Goal: Task Accomplishment & Management: Manage account settings

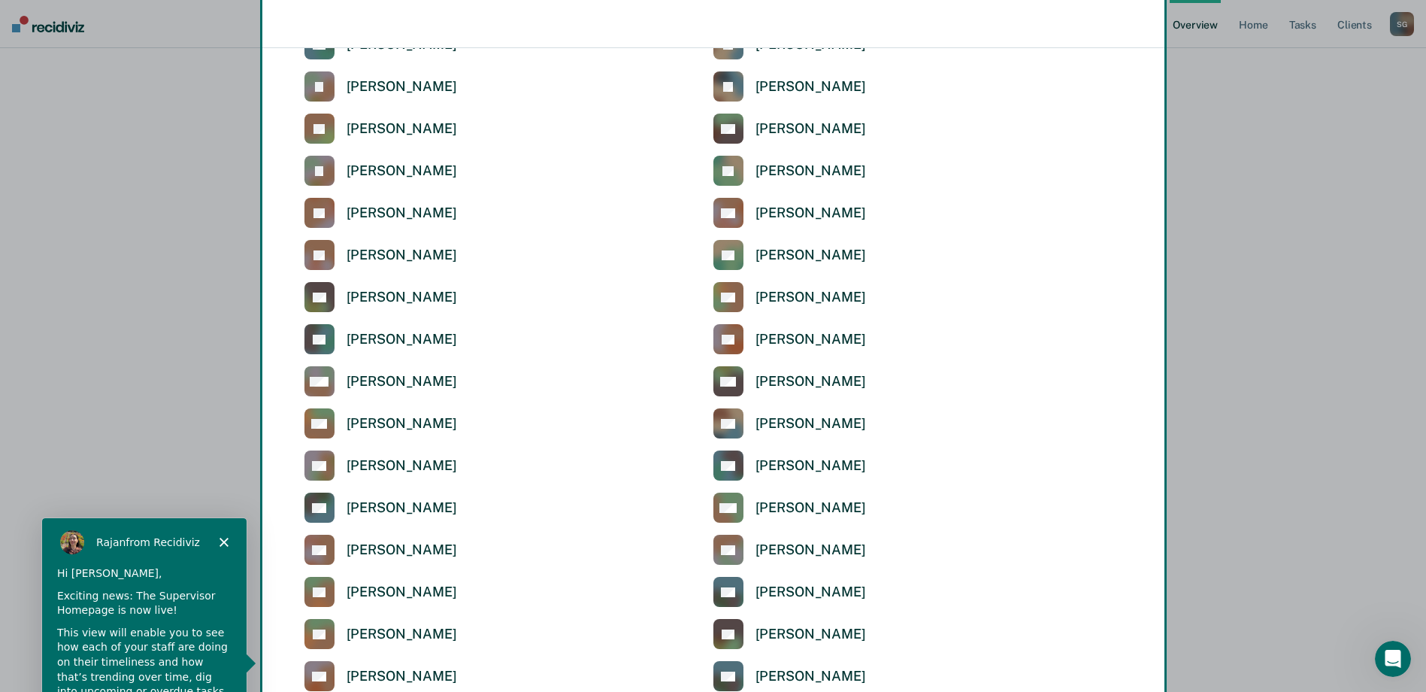
scroll to position [3384, 0]
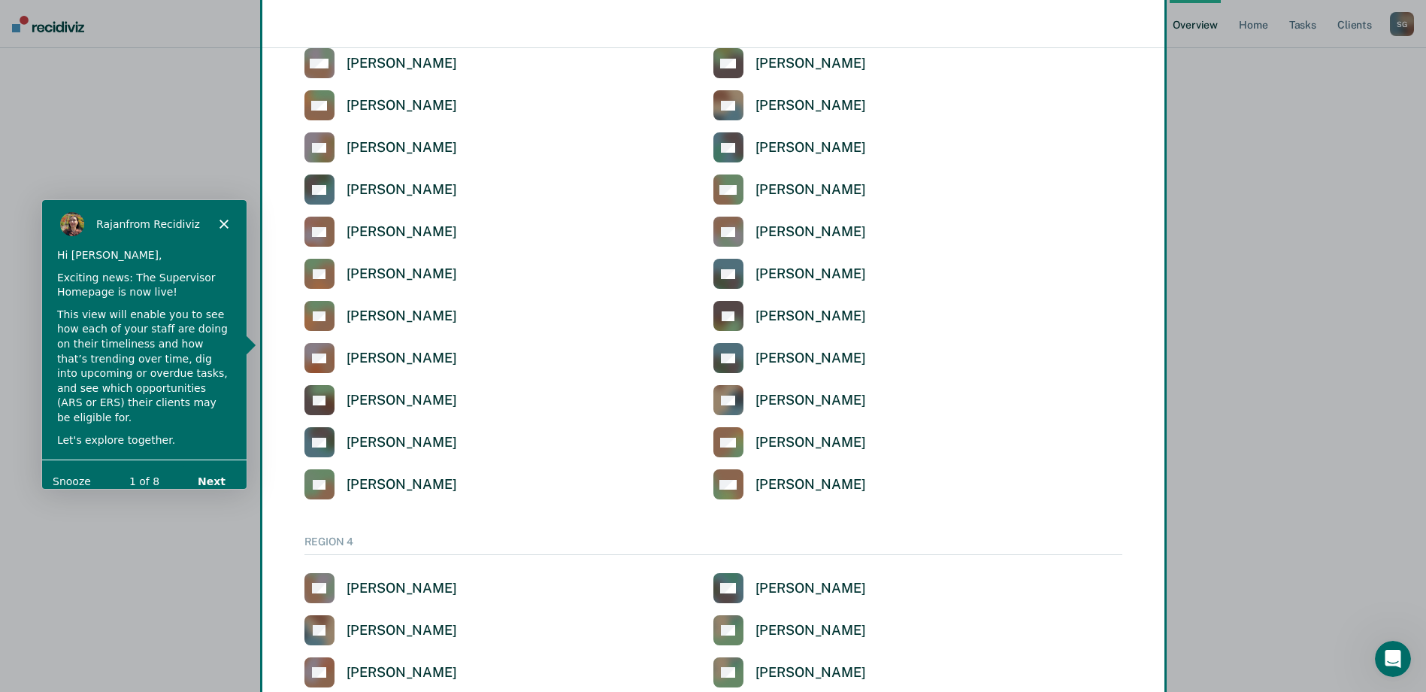
click at [219, 468] on button "Next" at bounding box center [210, 480] width 58 height 31
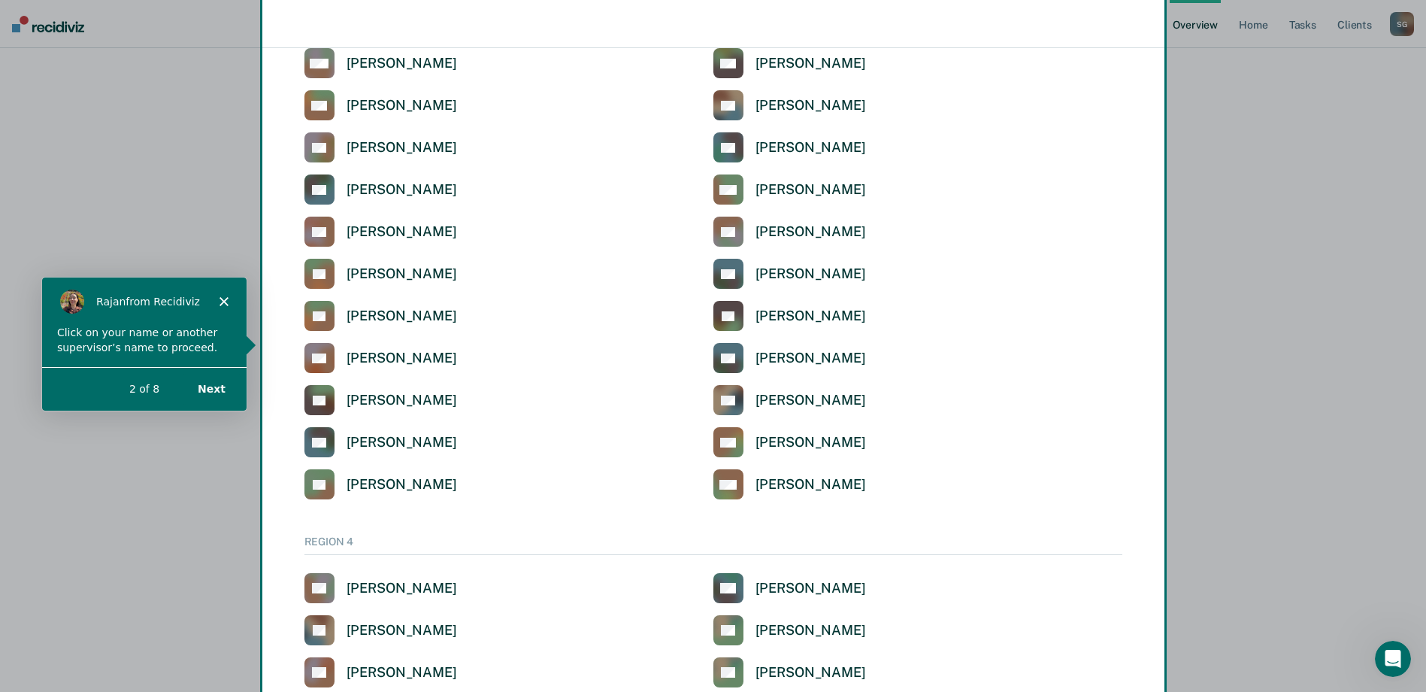
scroll to position [0, 0]
click at [797, 365] on div "Product tour overlay" at bounding box center [713, 346] width 1426 height 692
click at [725, 360] on div "Product tour overlay" at bounding box center [713, 346] width 1426 height 692
click at [792, 359] on div "Product tour overlay" at bounding box center [713, 346] width 1426 height 692
click at [812, 359] on div "Product tour overlay" at bounding box center [713, 346] width 1426 height 692
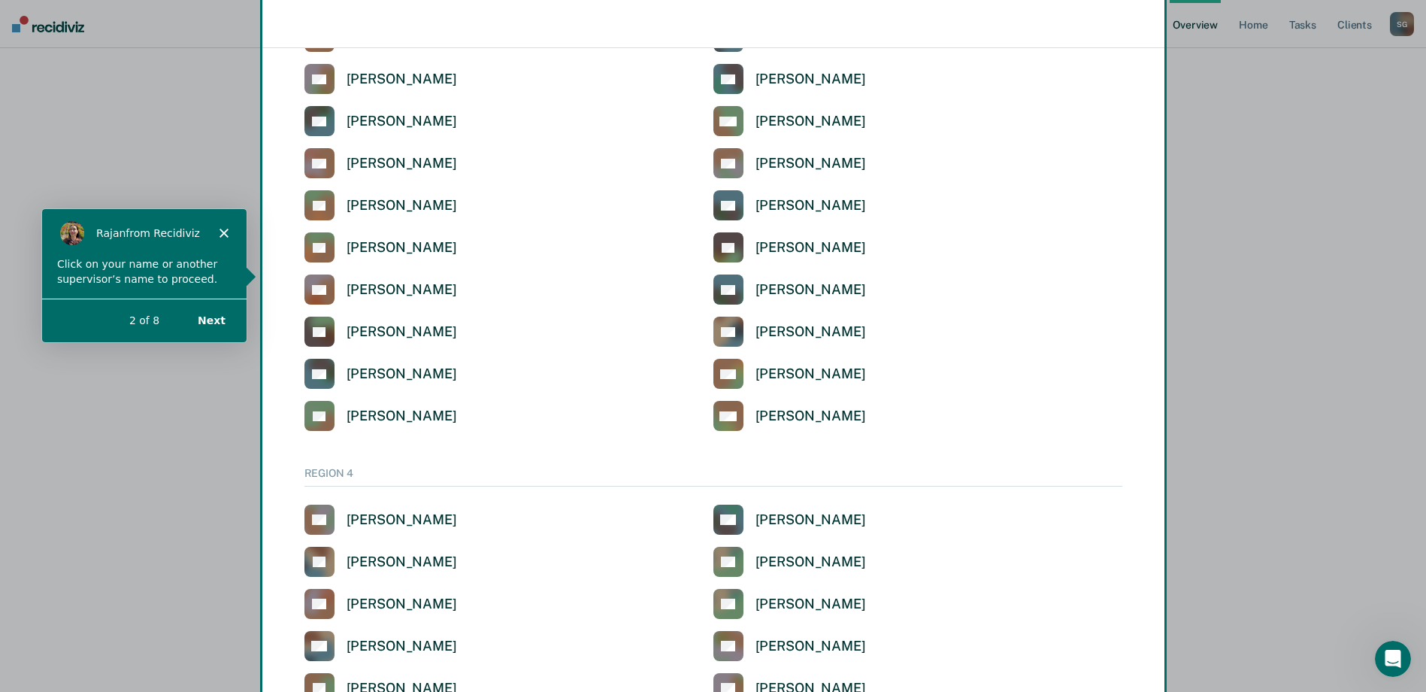
scroll to position [3459, 0]
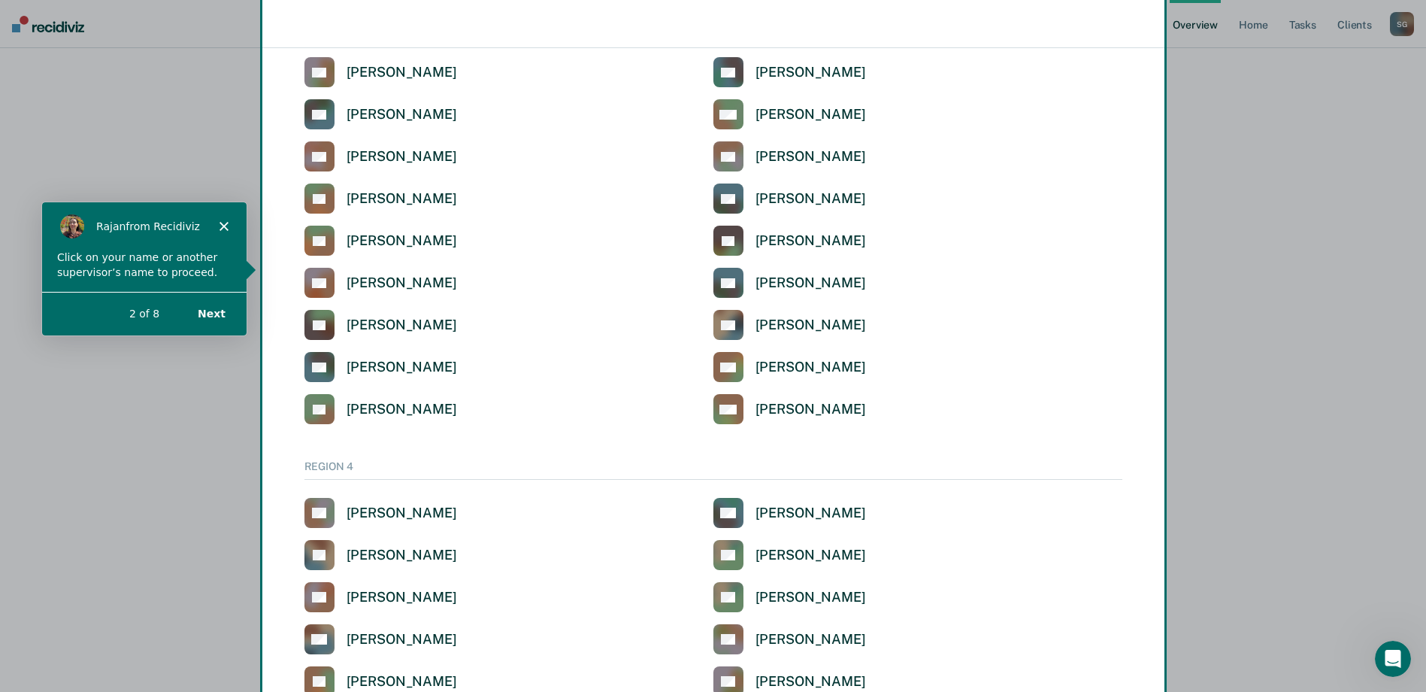
click at [728, 280] on div "Product tour overlay" at bounding box center [713, 346] width 1426 height 692
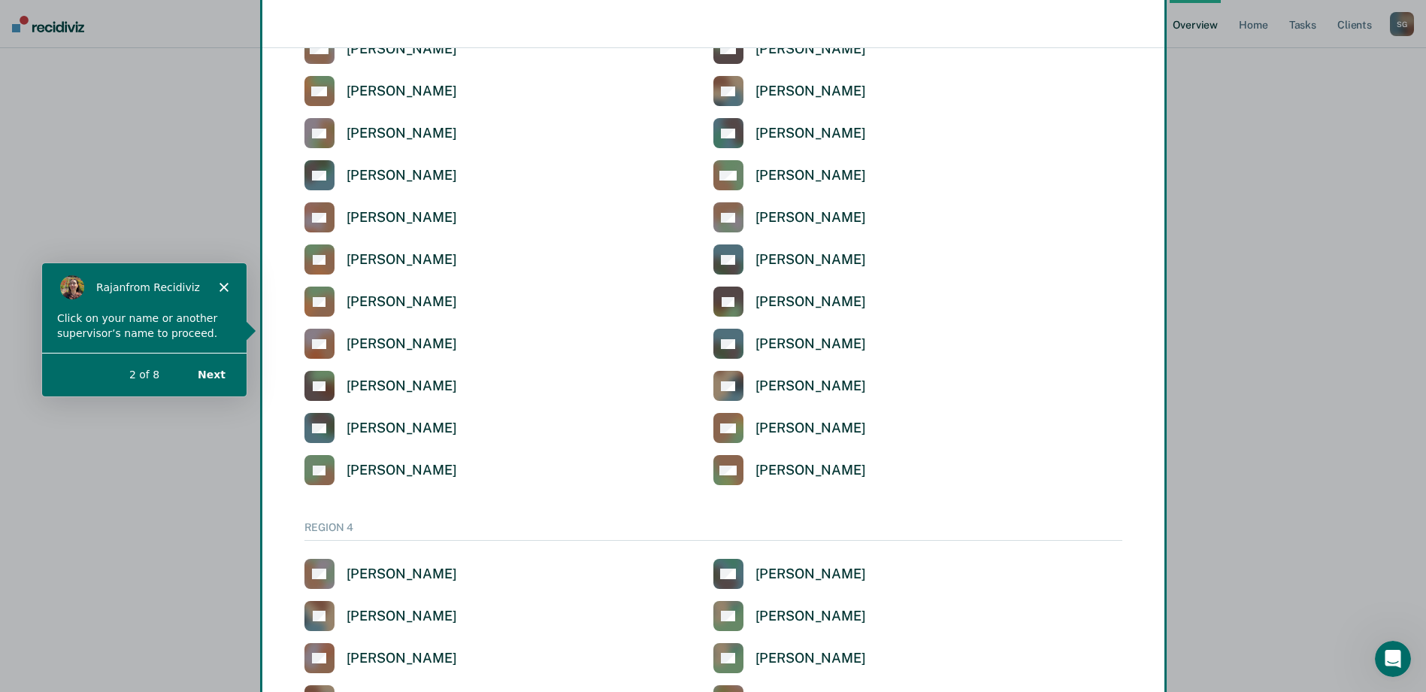
scroll to position [3384, 0]
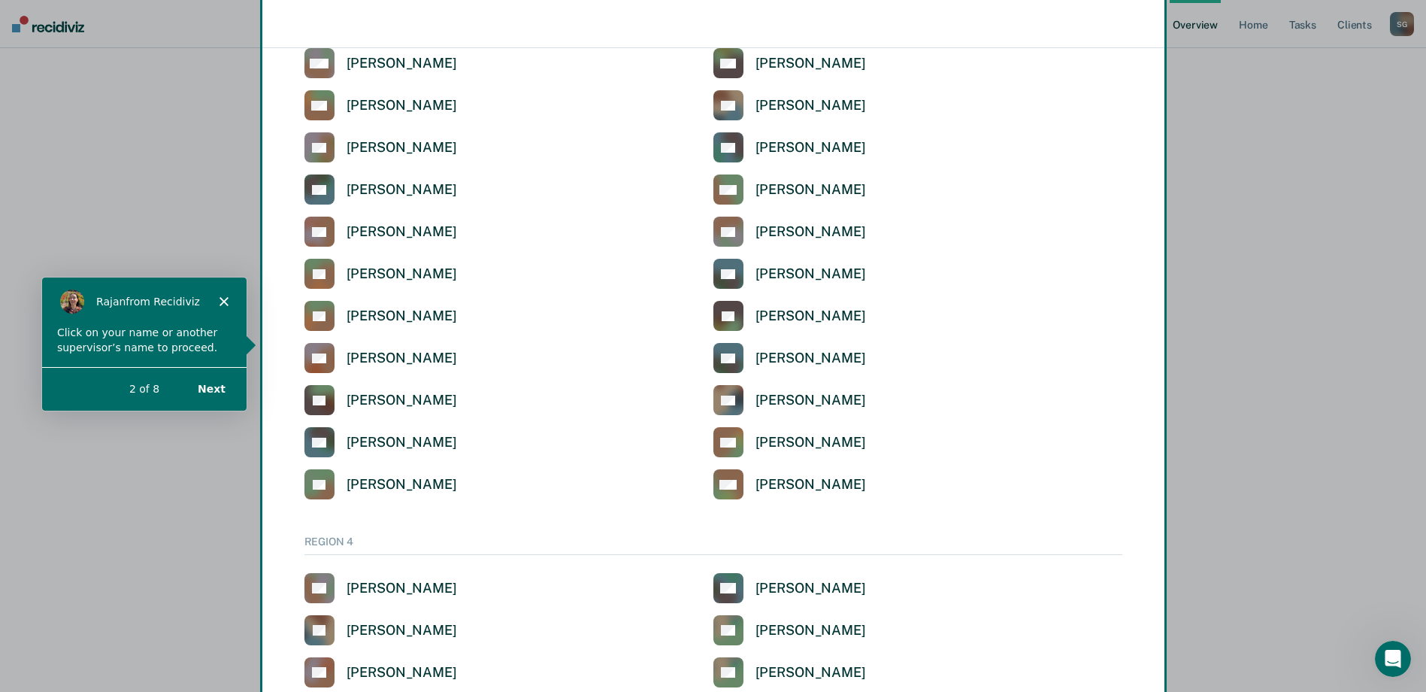
click at [823, 359] on div "Product tour overlay" at bounding box center [713, 346] width 1426 height 692
click at [801, 356] on div "Product tour overlay" at bounding box center [713, 346] width 1426 height 692
click at [218, 388] on button "Next" at bounding box center [210, 387] width 58 height 31
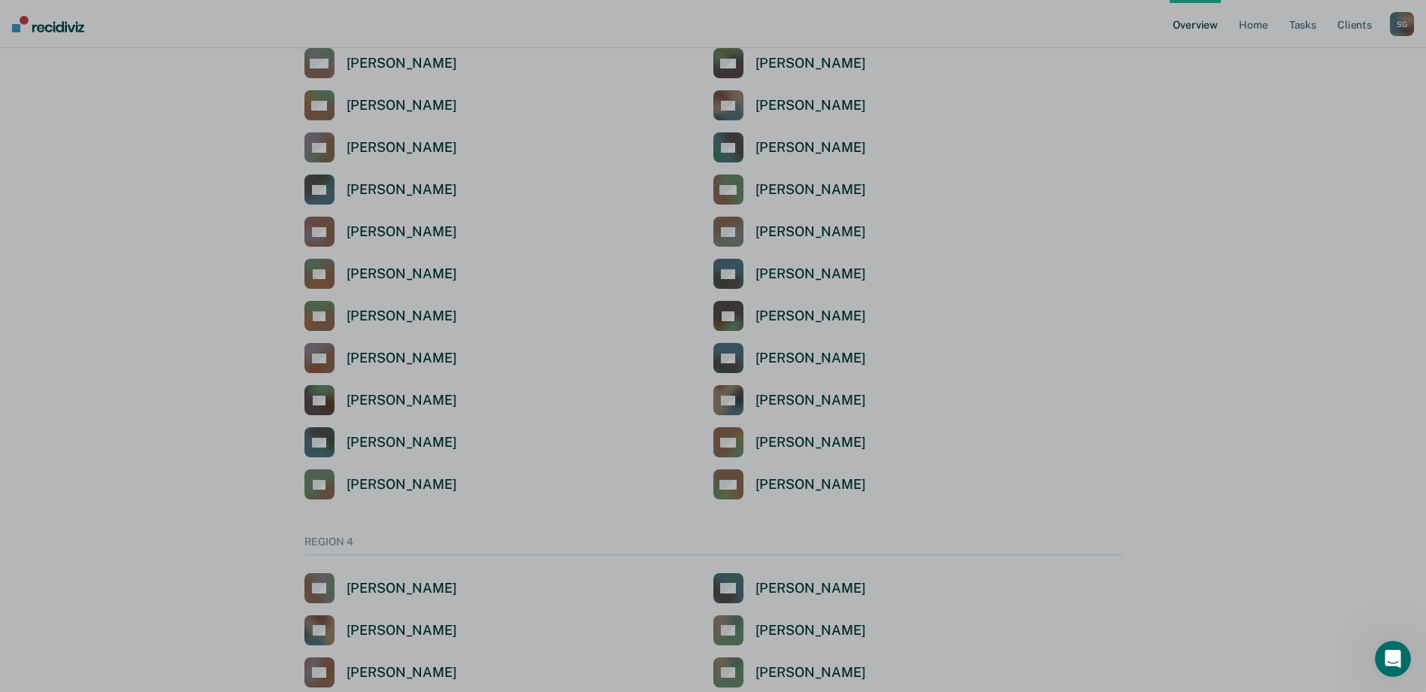
scroll to position [0, 0]
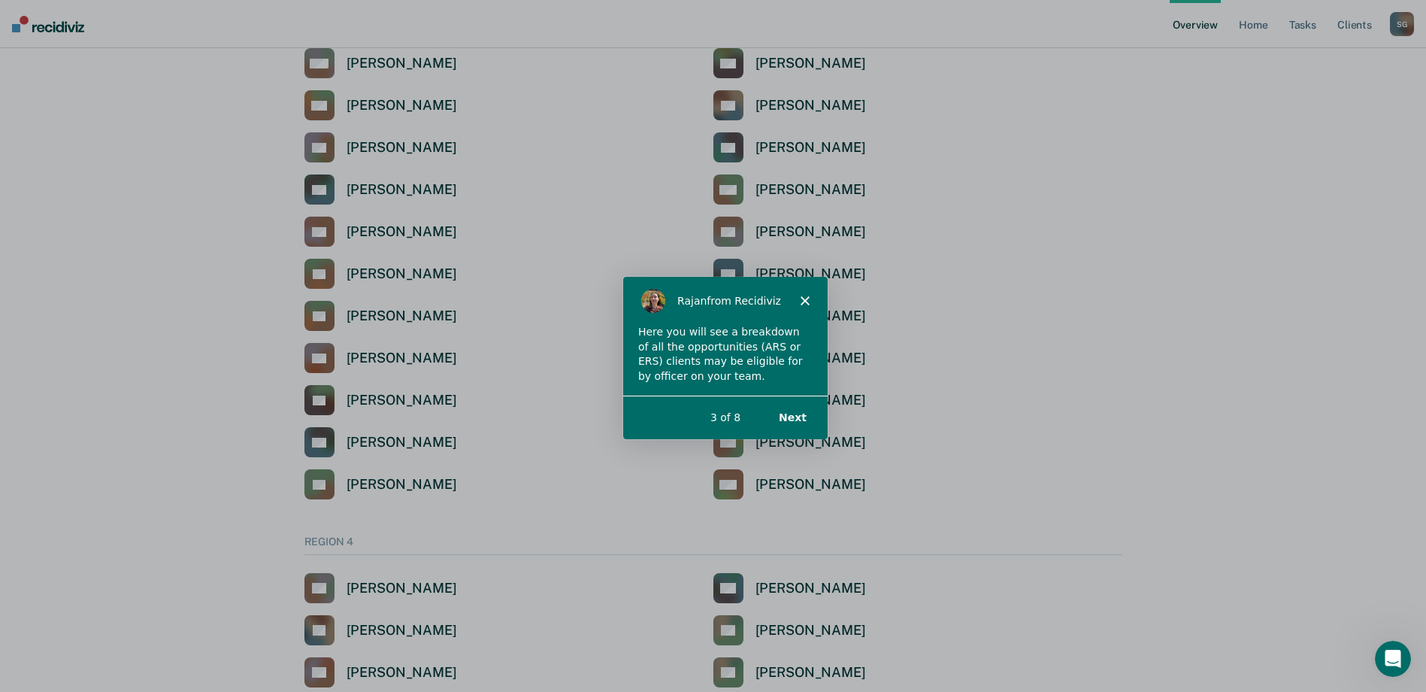
click at [803, 415] on button "Next" at bounding box center [791, 416] width 58 height 31
drag, startPoint x: 682, startPoint y: 302, endPoint x: 619, endPoint y: 307, distance: 63.3
click html "[PERSON_NAME] from Recidiviz Here you will see timeliness percentages per offic…"
drag, startPoint x: -3, startPoint y: 32, endPoint x: 537, endPoint y: 393, distance: 650.3
click at [537, 393] on div "Product tour overlay" at bounding box center [713, 346] width 1426 height 692
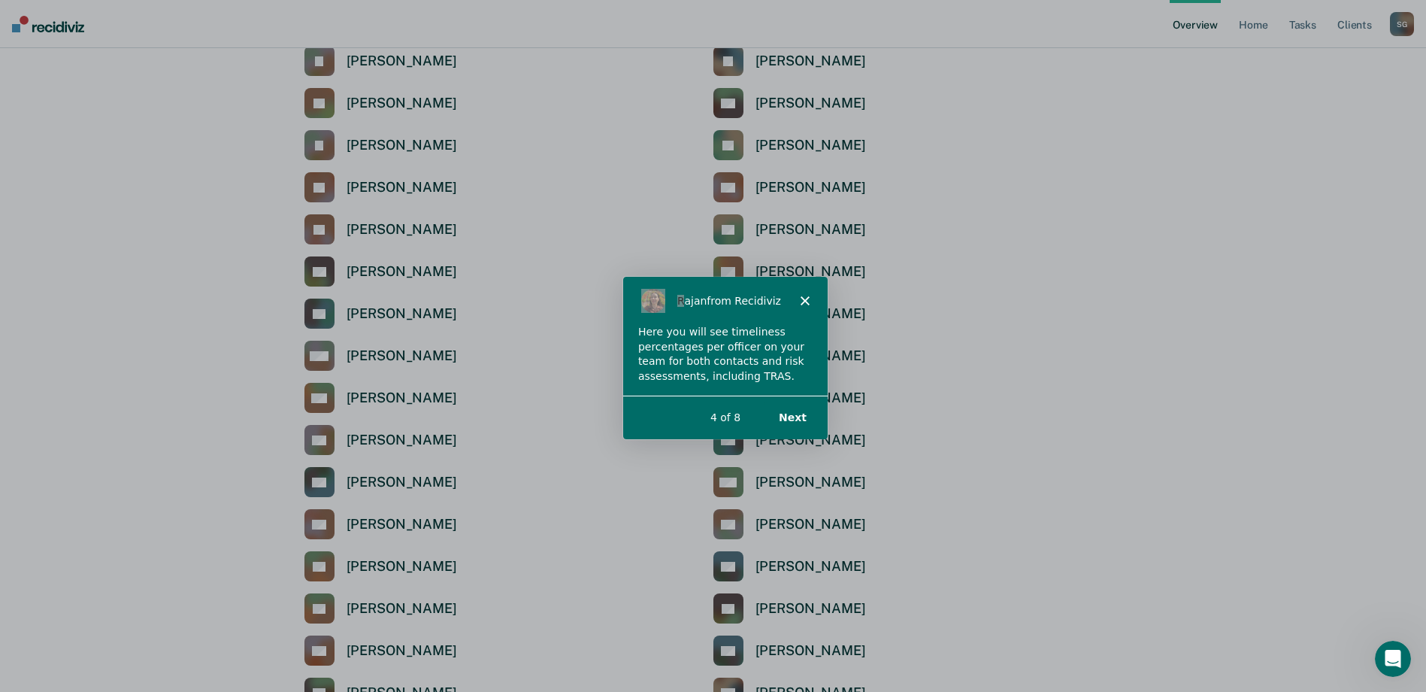
scroll to position [3084, 0]
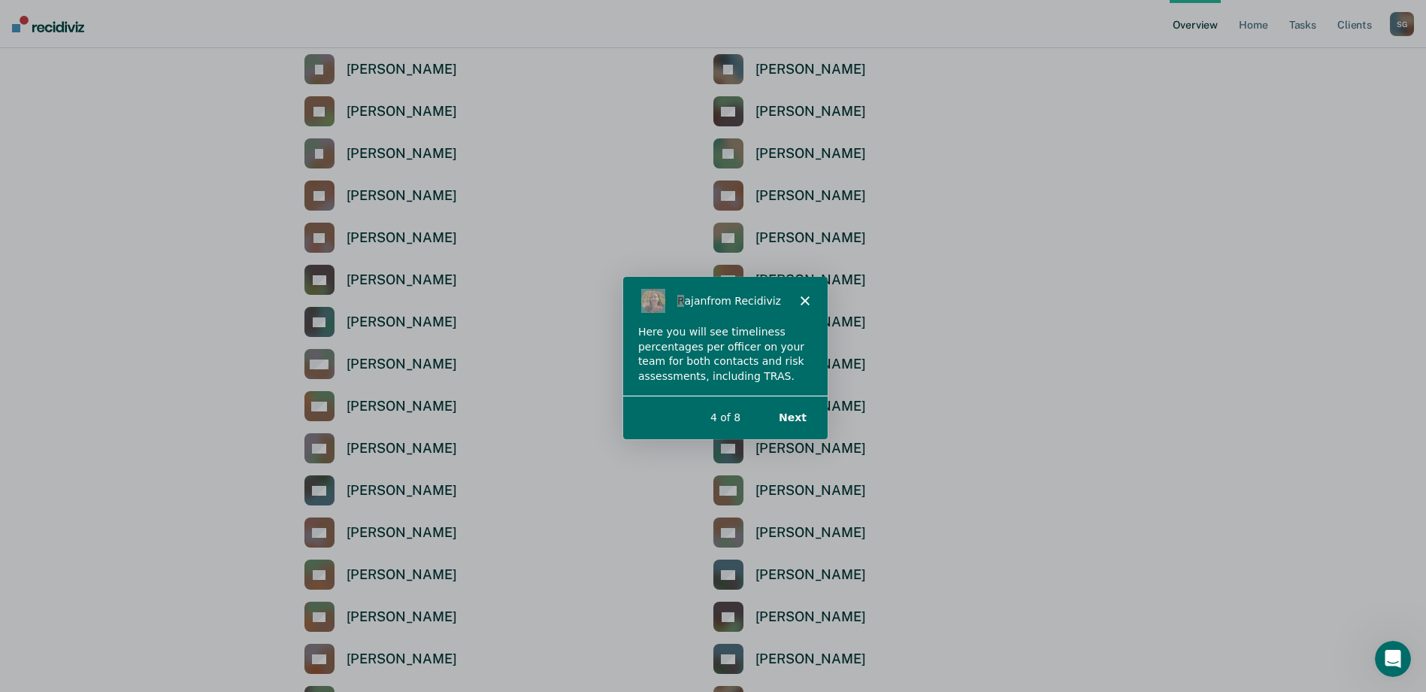
click at [946, 488] on div "Product tour overlay" at bounding box center [713, 346] width 1426 height 692
click at [770, 653] on div "Product tour overlay" at bounding box center [713, 346] width 1426 height 692
click at [795, 416] on button "Next" at bounding box center [791, 416] width 58 height 31
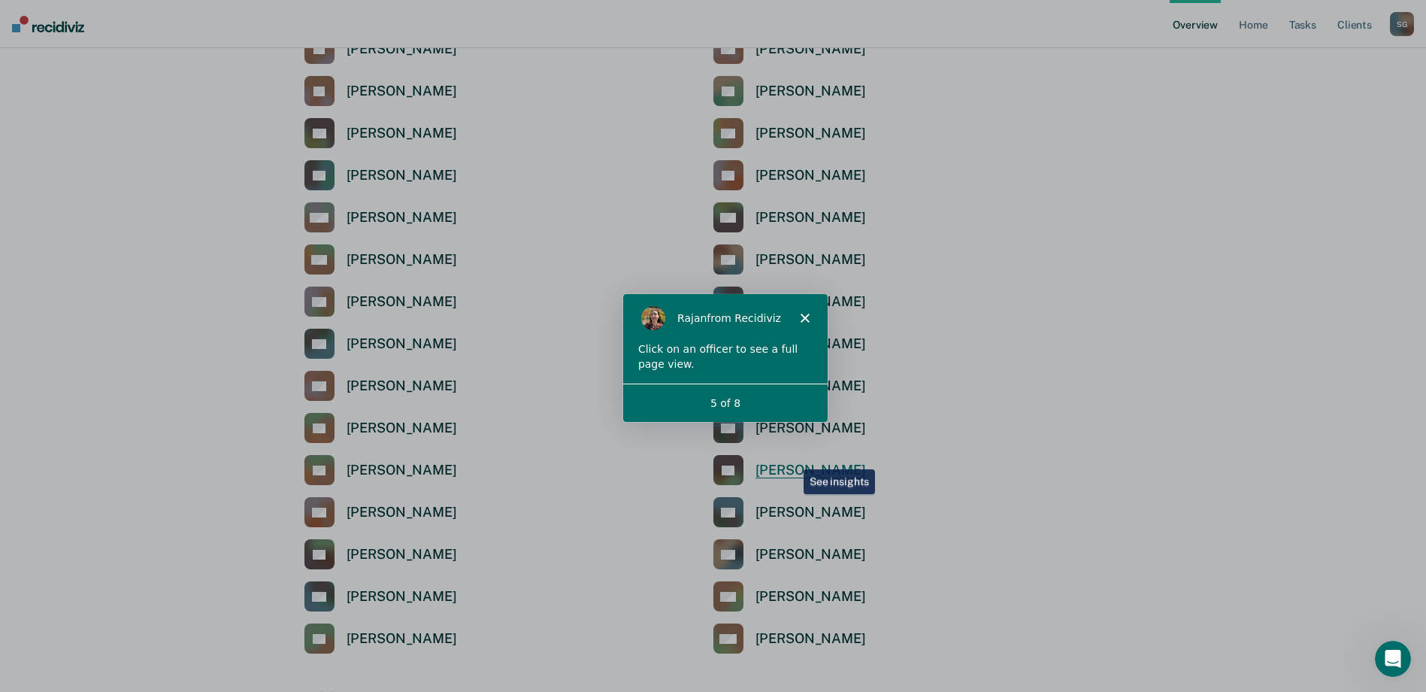
scroll to position [3234, 0]
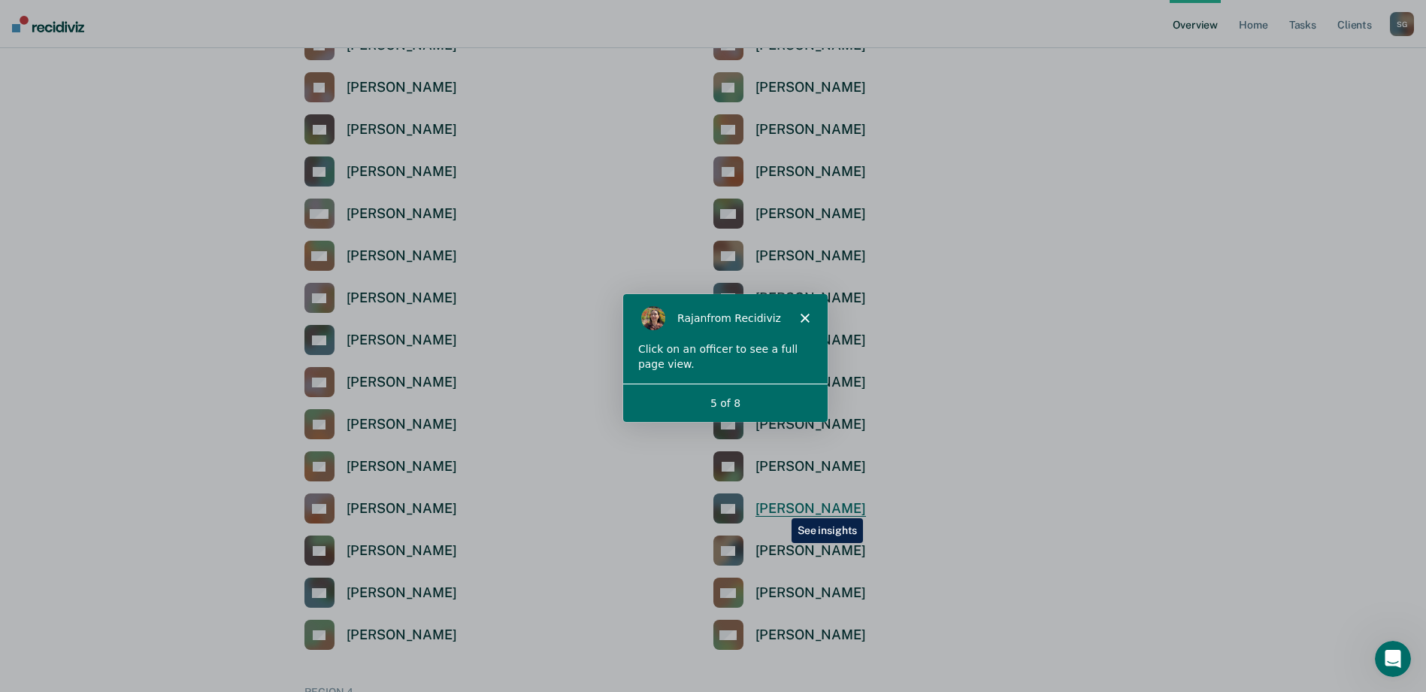
click at [780, 507] on div "[PERSON_NAME]" at bounding box center [810, 508] width 111 height 17
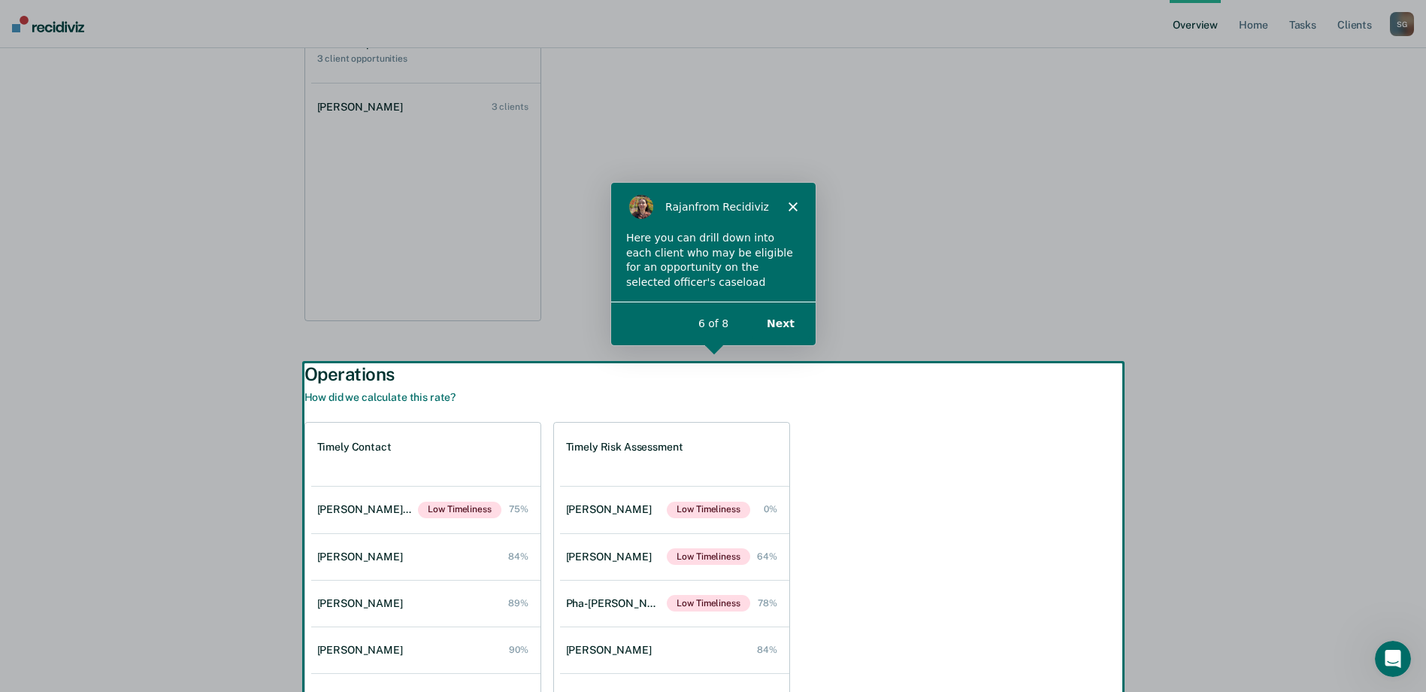
scroll to position [303, 0]
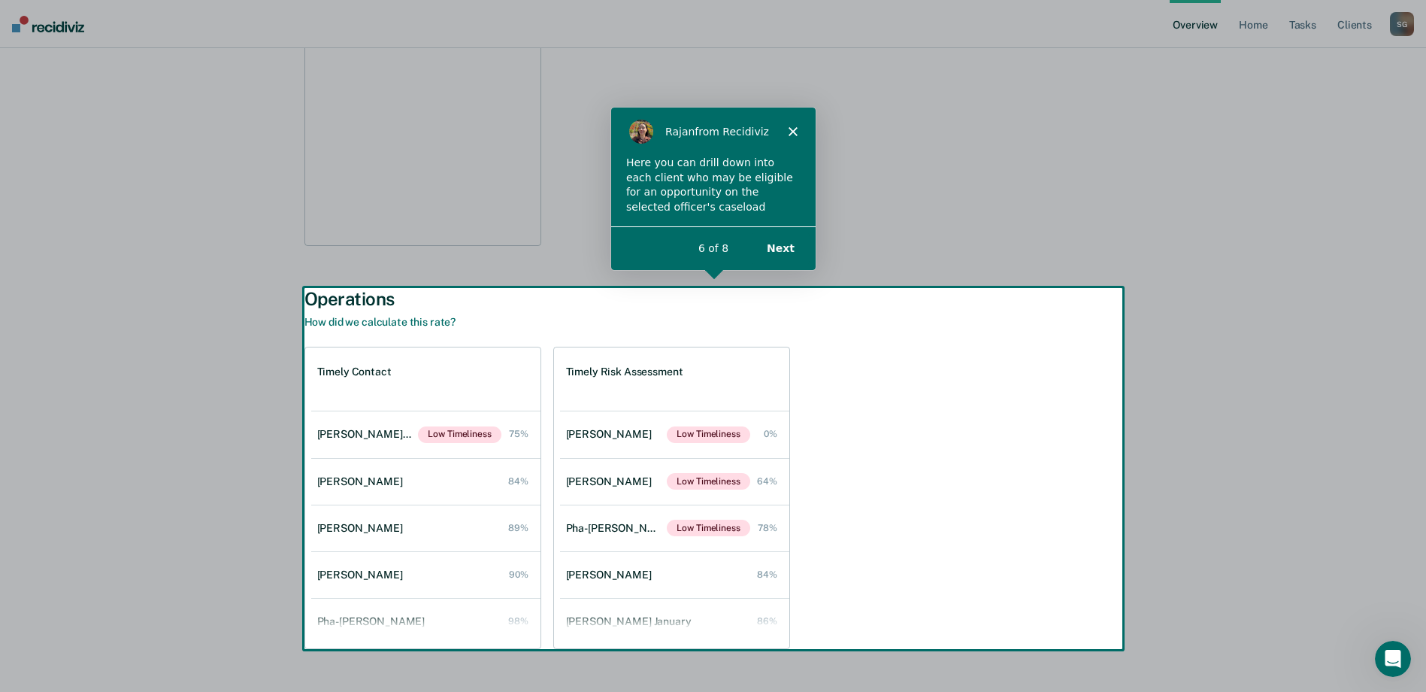
click at [341, 431] on div "Product tour overlay" at bounding box center [713, 346] width 1426 height 692
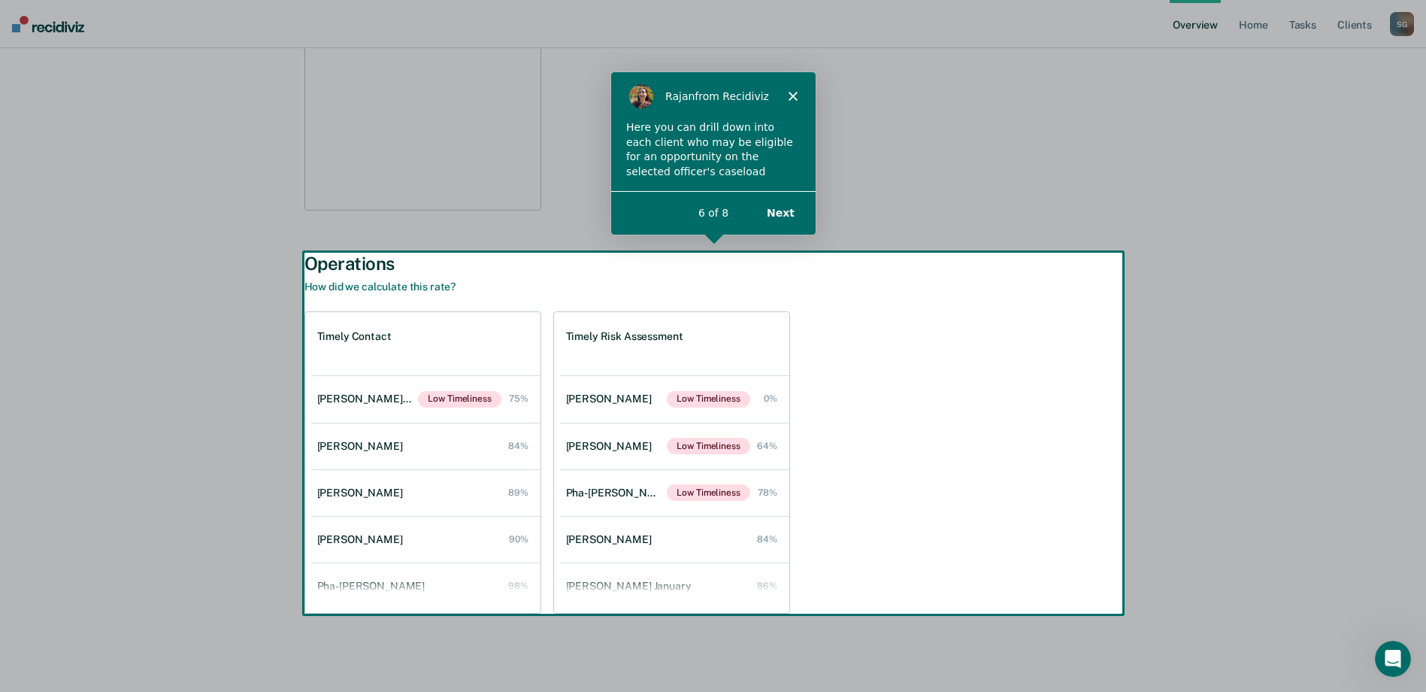
click at [462, 402] on div "Product tour overlay" at bounding box center [713, 346] width 1426 height 692
click at [355, 396] on div "Product tour overlay" at bounding box center [713, 346] width 1426 height 692
click at [460, 396] on div "Product tour overlay" at bounding box center [713, 346] width 1426 height 692
click at [789, 208] on button "Next" at bounding box center [779, 211] width 58 height 31
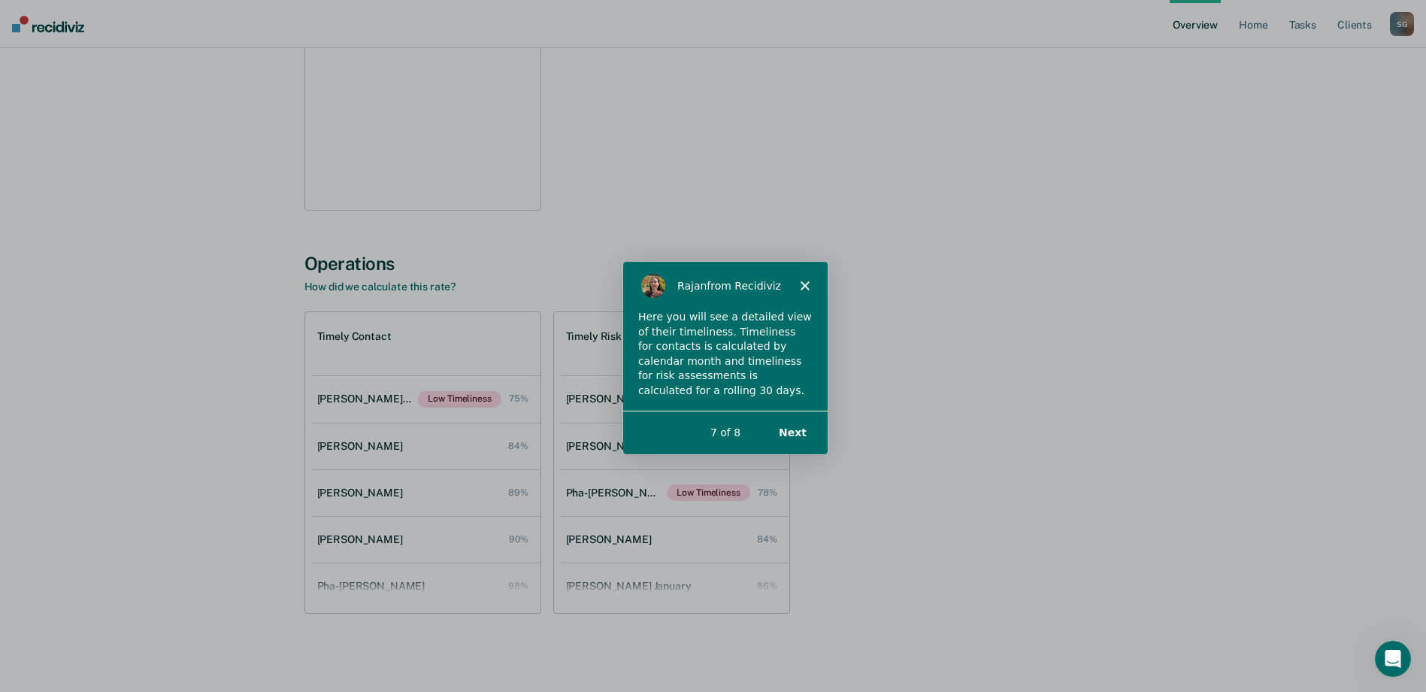
scroll to position [0, 0]
click at [798, 425] on button "Next" at bounding box center [791, 431] width 58 height 31
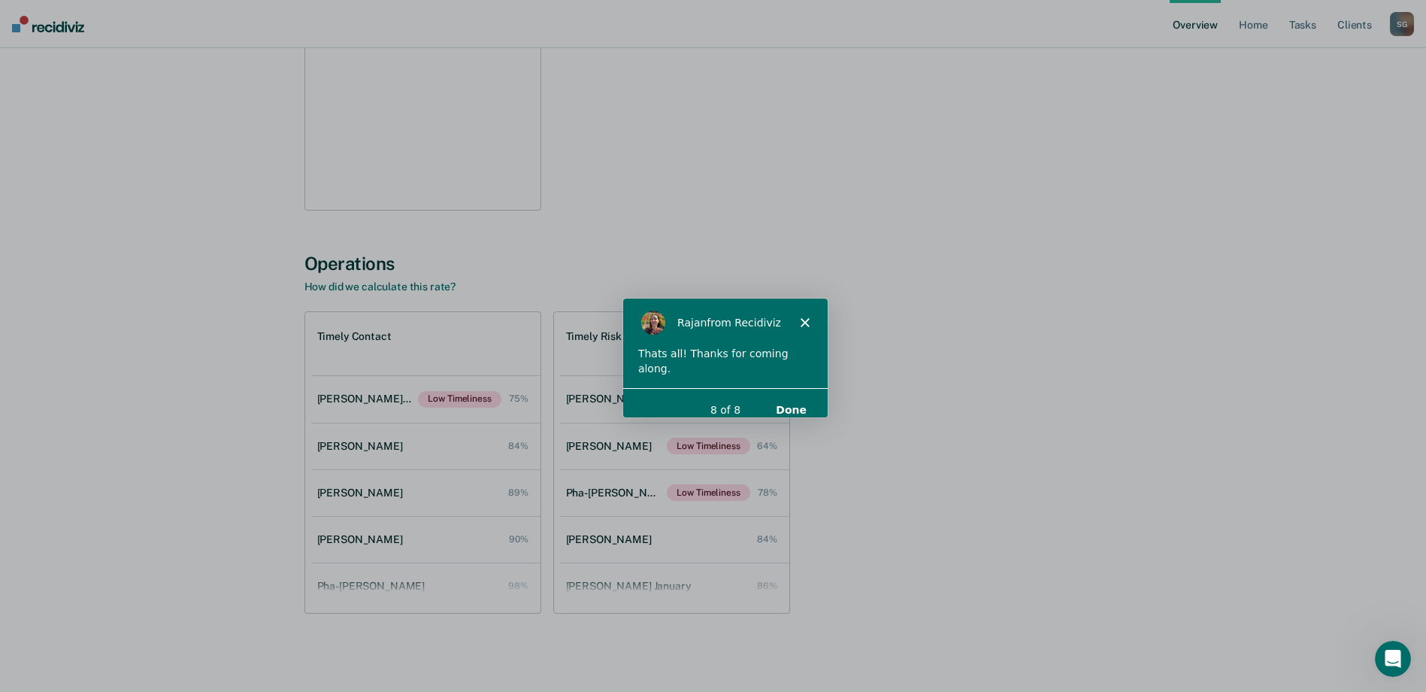
click at [791, 394] on button "Done" at bounding box center [789, 409] width 61 height 31
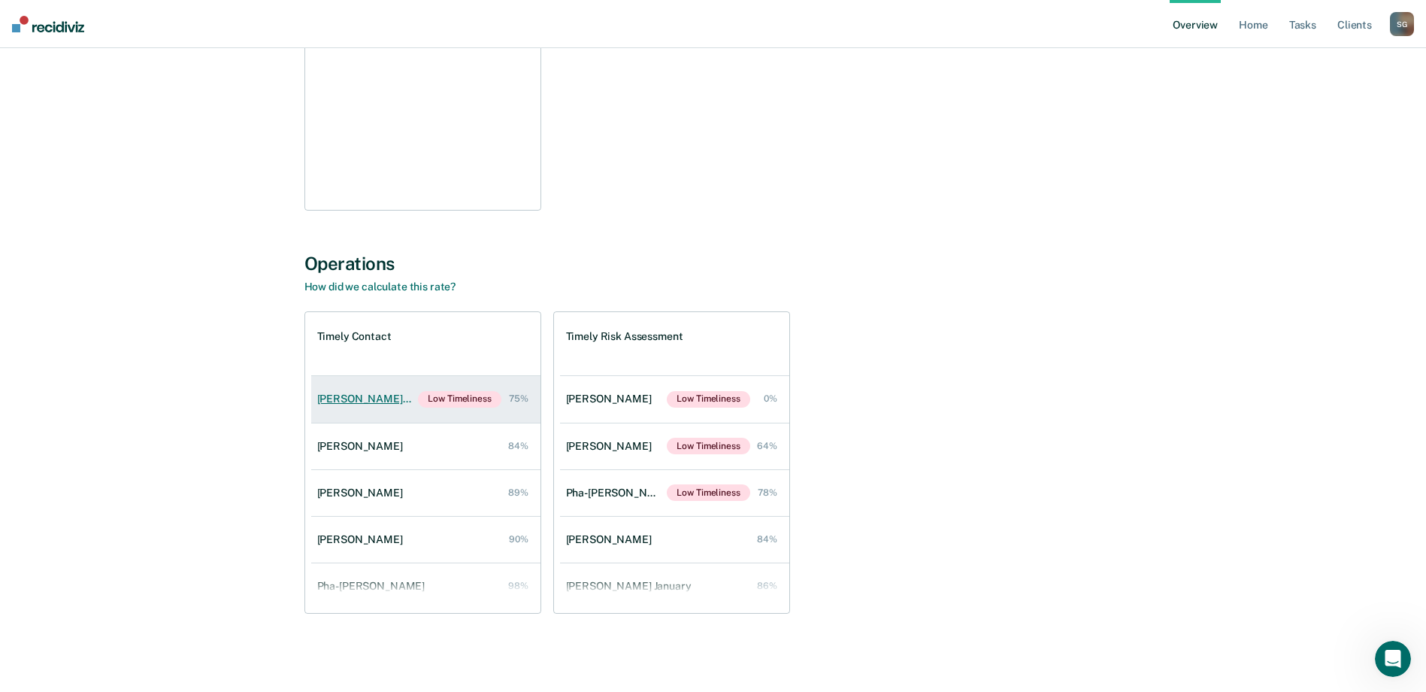
click at [362, 404] on div "[PERSON_NAME] January" at bounding box center [367, 398] width 101 height 13
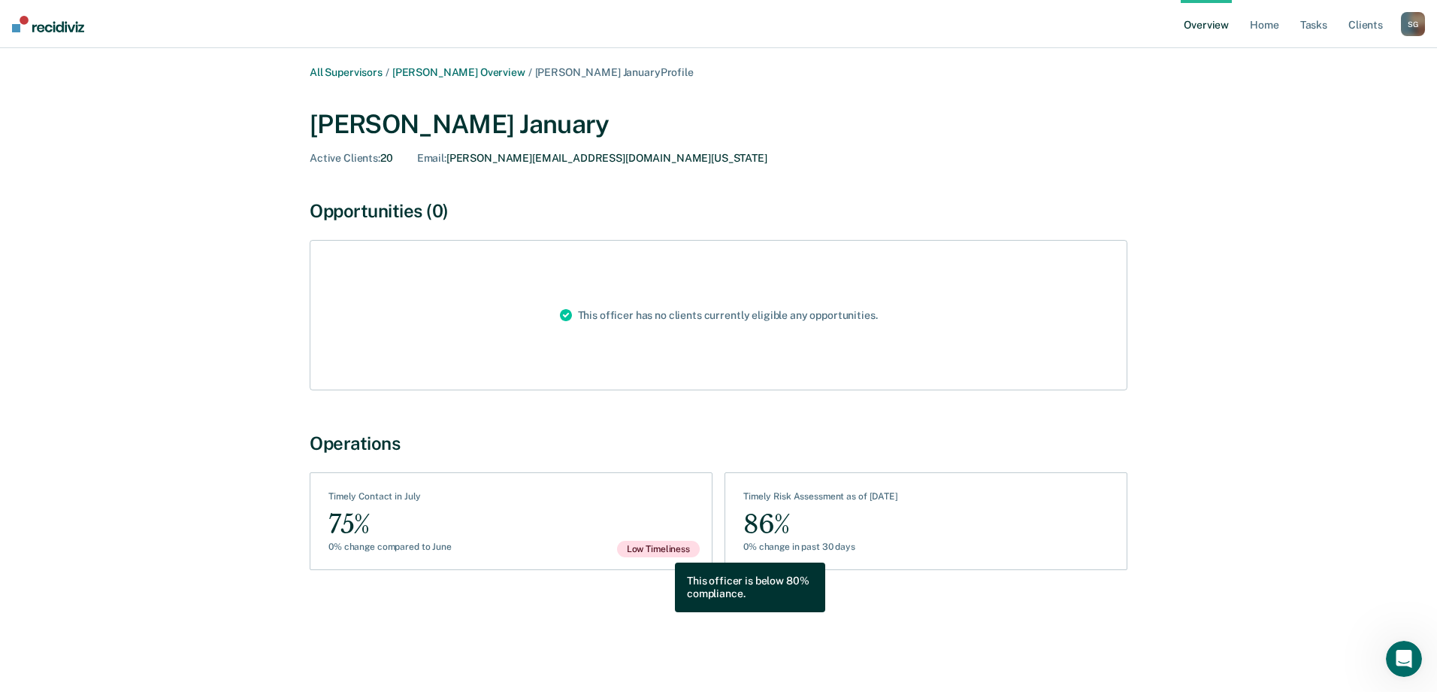
click at [664, 552] on span "Low Timeliness" at bounding box center [658, 548] width 83 height 17
click at [489, 72] on link "[PERSON_NAME] Overview" at bounding box center [458, 72] width 133 height 13
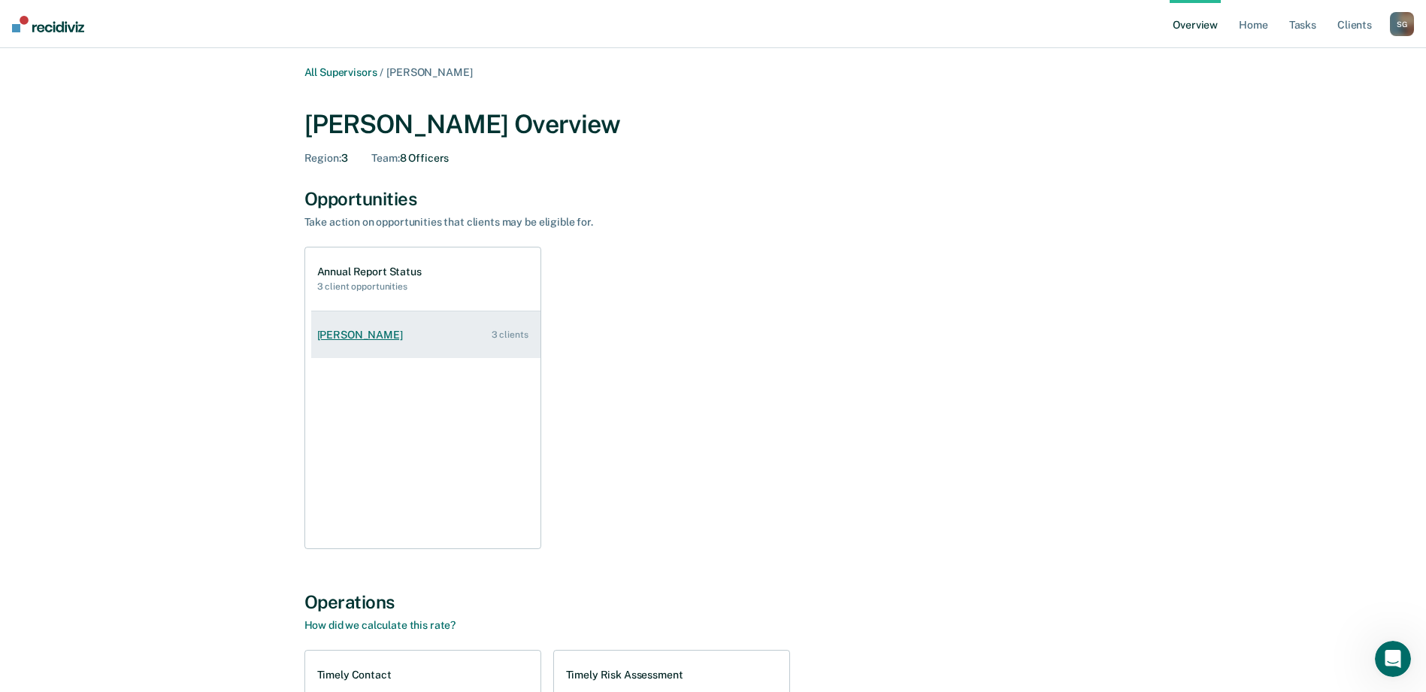
scroll to position [75, 0]
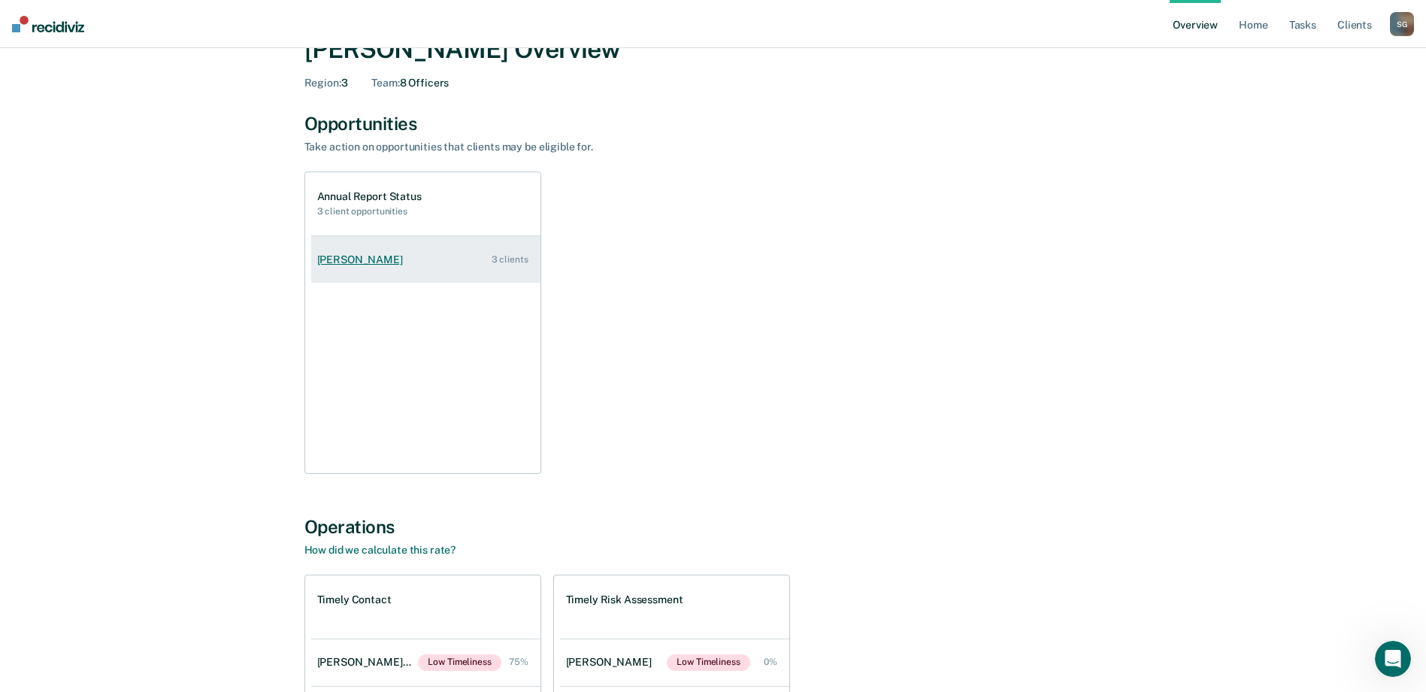
click at [408, 262] on div "[PERSON_NAME]" at bounding box center [363, 259] width 92 height 13
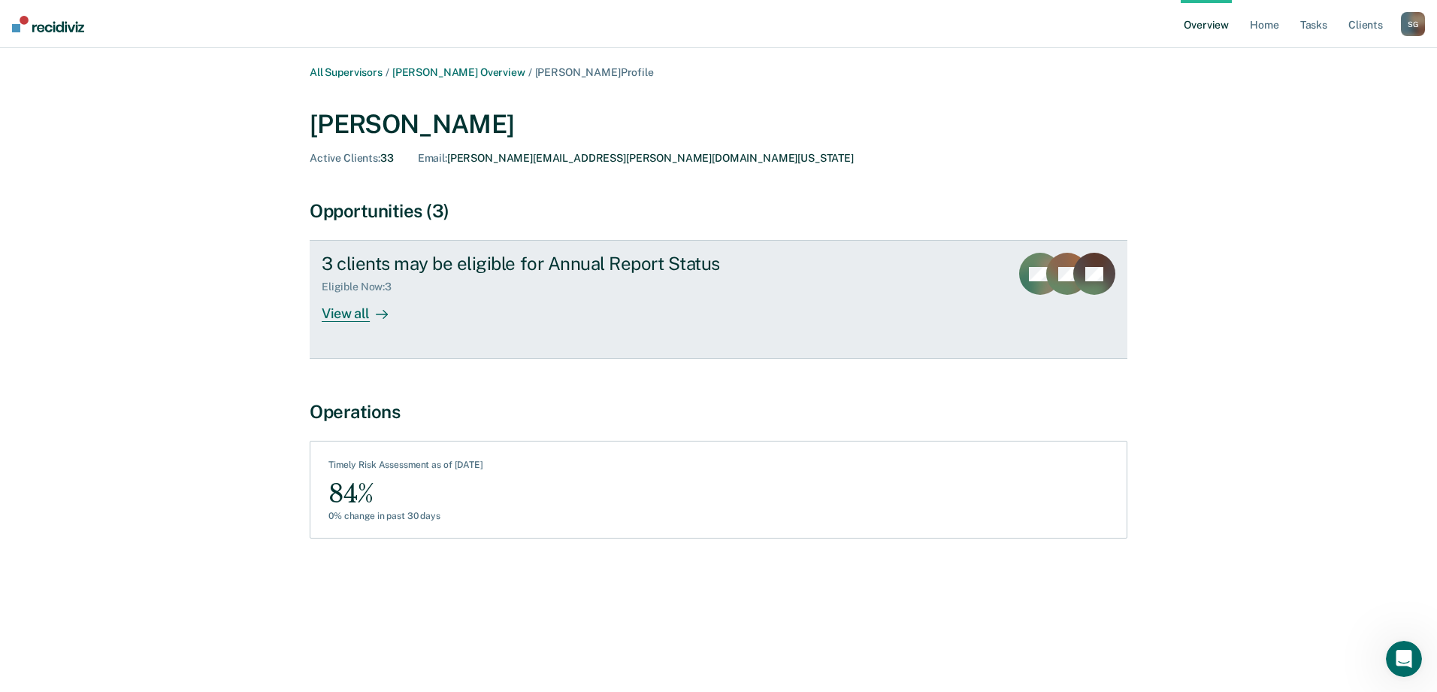
click at [367, 310] on div "View all" at bounding box center [364, 307] width 84 height 29
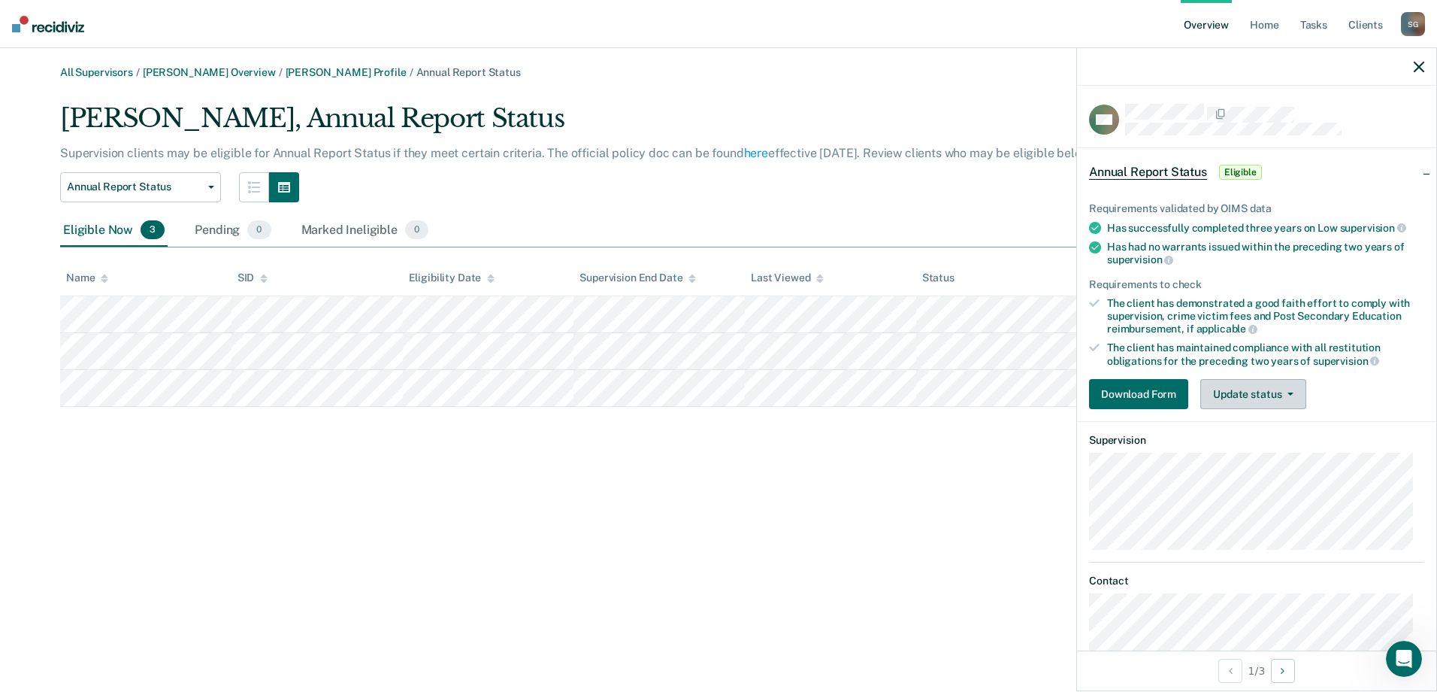
click at [1297, 398] on button "Update status" at bounding box center [1254, 394] width 106 height 30
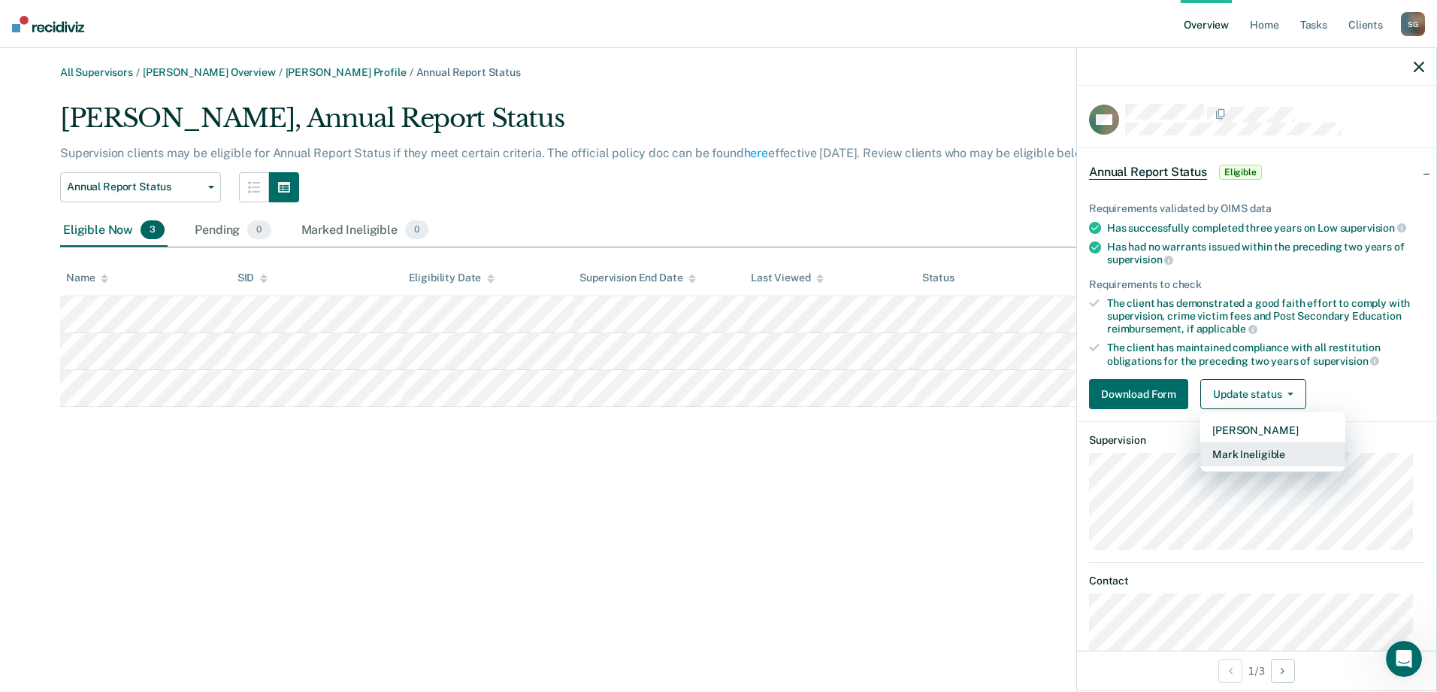
click at [1300, 446] on button "Mark Ineligible" at bounding box center [1273, 454] width 145 height 24
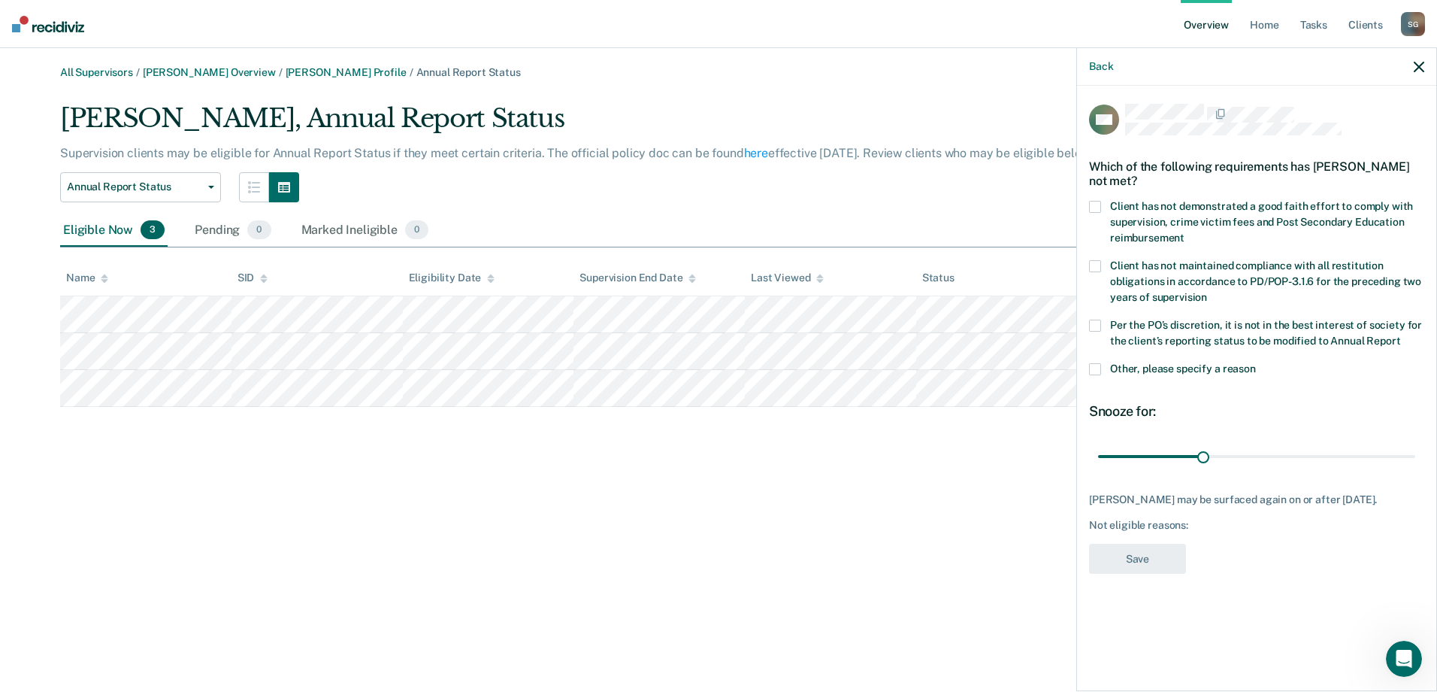
click at [1099, 367] on span at bounding box center [1095, 369] width 12 height 12
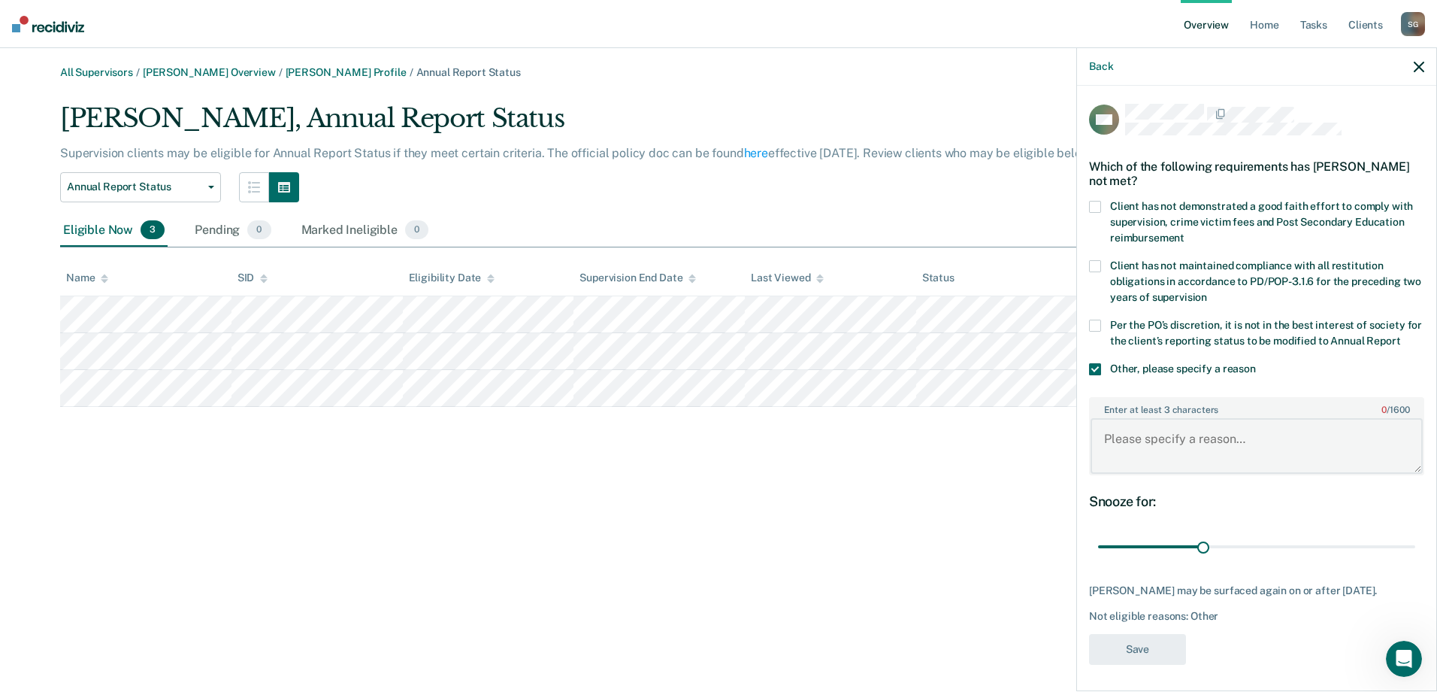
drag, startPoint x: 1145, startPoint y: 445, endPoint x: 1151, endPoint y: 440, distance: 8.0
click at [1145, 443] on textarea "Enter at least 3 characters 0 / 1600" at bounding box center [1257, 446] width 332 height 56
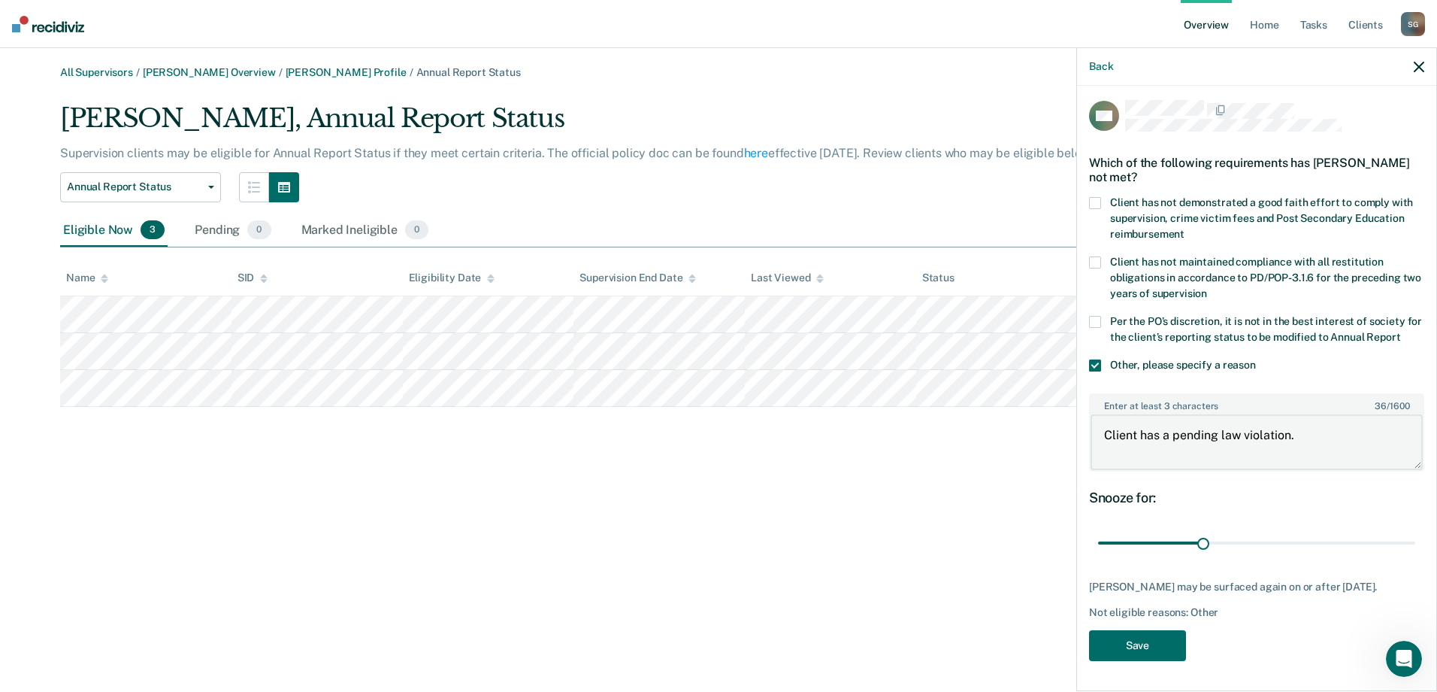
scroll to position [31, 0]
type textarea "Client has a pending law violation."
drag, startPoint x: 1199, startPoint y: 528, endPoint x: 1399, endPoint y: 539, distance: 200.2
type input "90"
click at [1399, 539] on input "range" at bounding box center [1256, 543] width 317 height 26
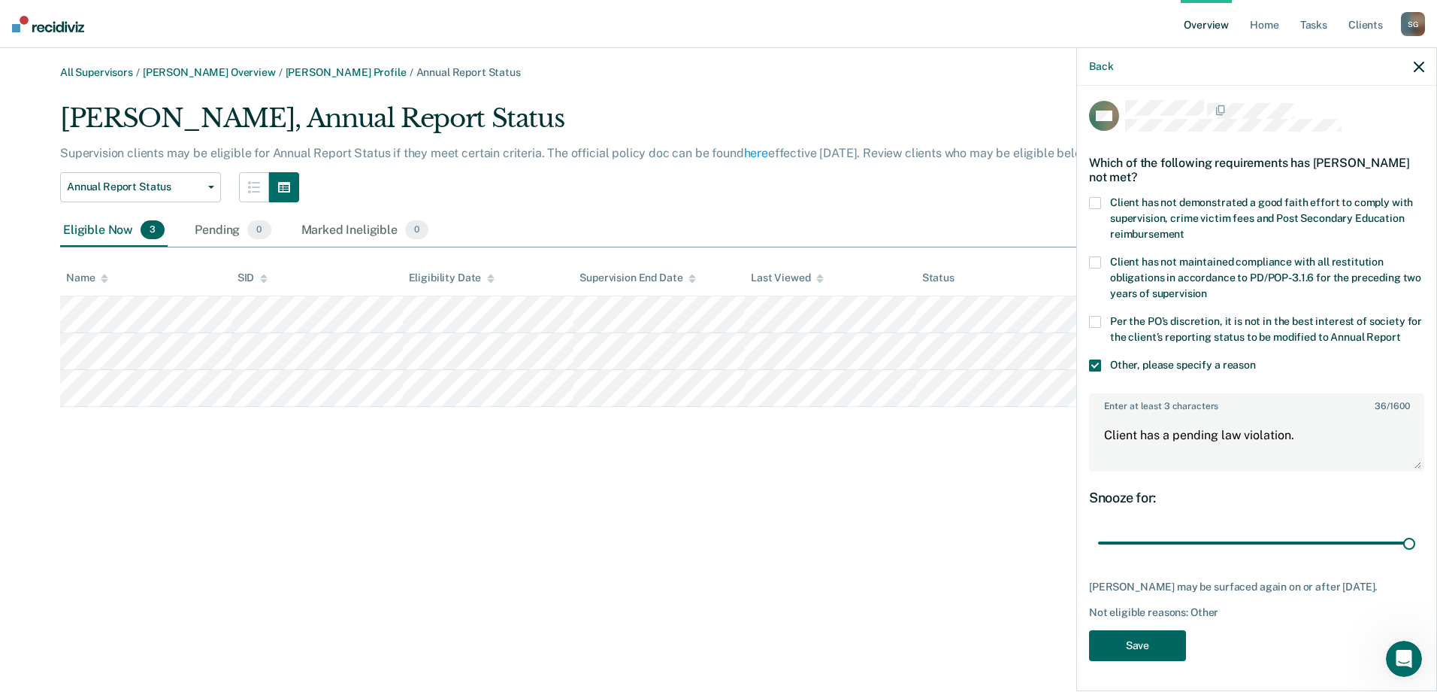
click at [1145, 645] on button "Save" at bounding box center [1137, 645] width 97 height 31
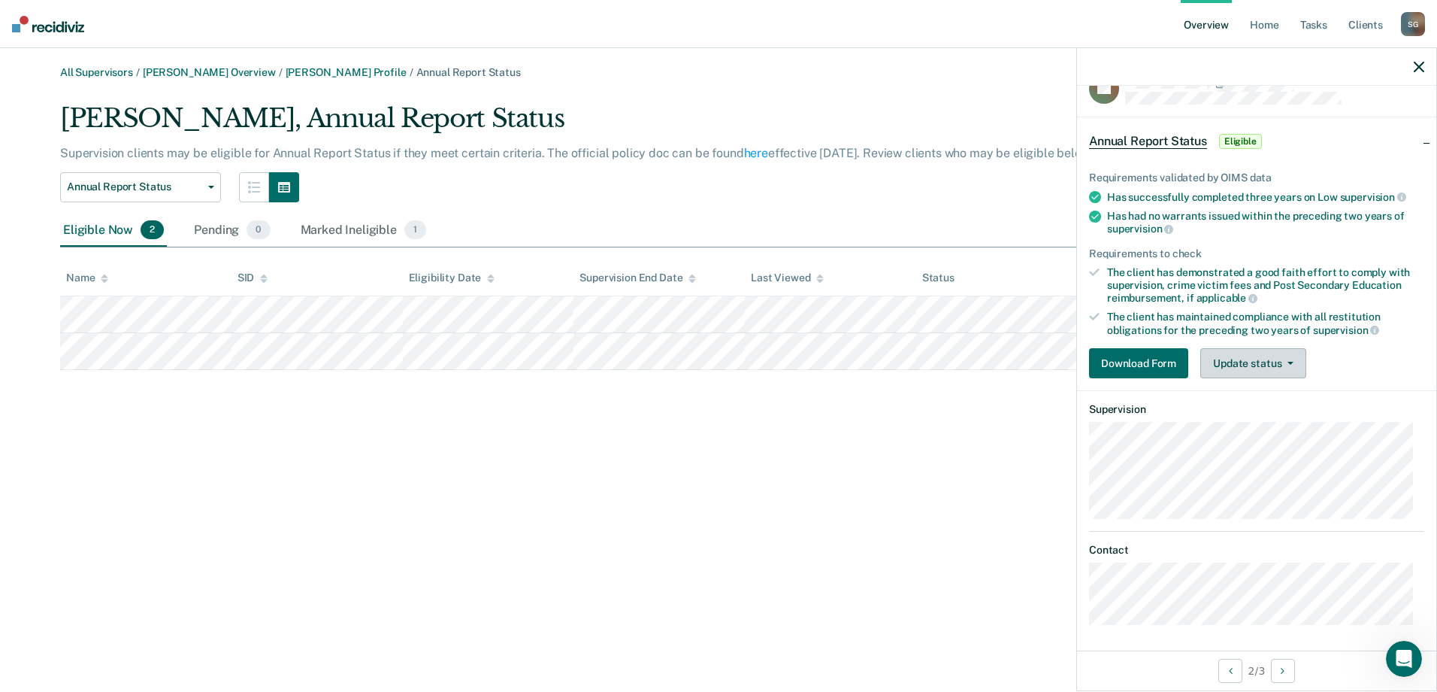
click at [1293, 359] on button "Update status" at bounding box center [1254, 363] width 106 height 30
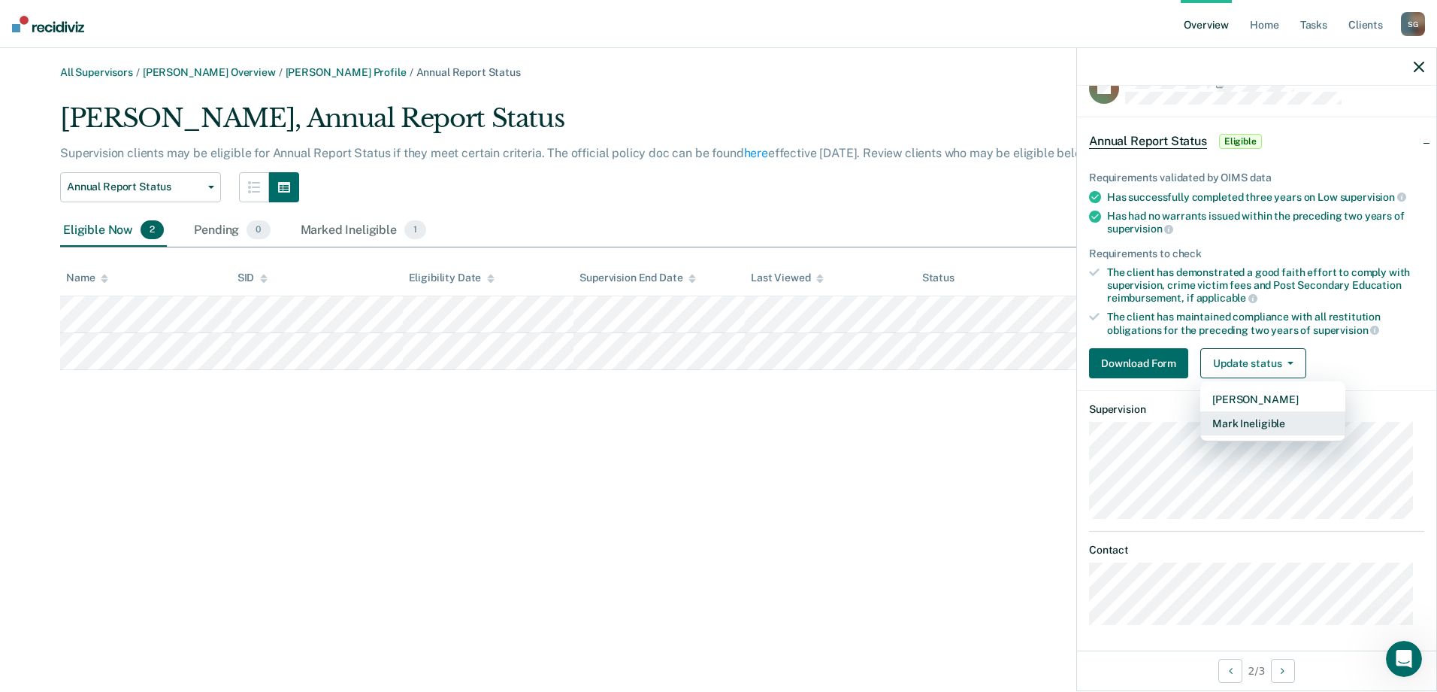
click at [1268, 419] on button "Mark Ineligible" at bounding box center [1273, 423] width 145 height 24
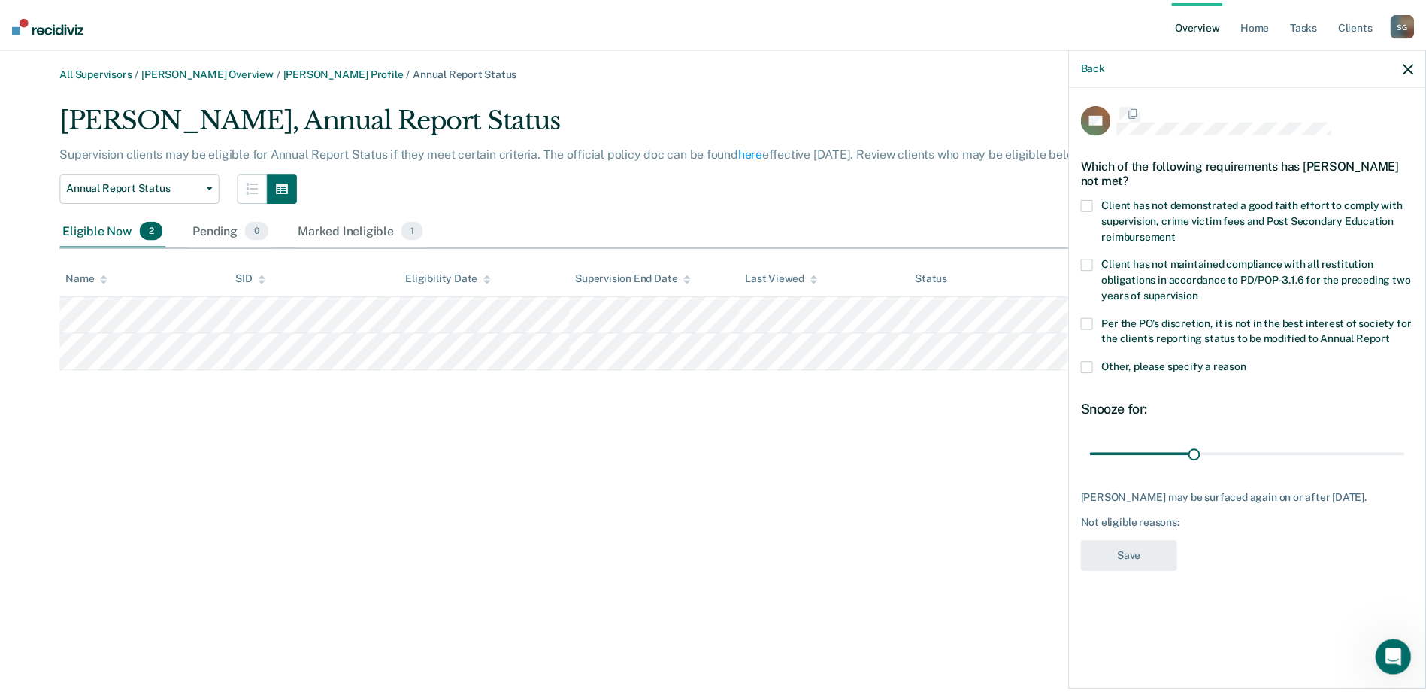
scroll to position [0, 0]
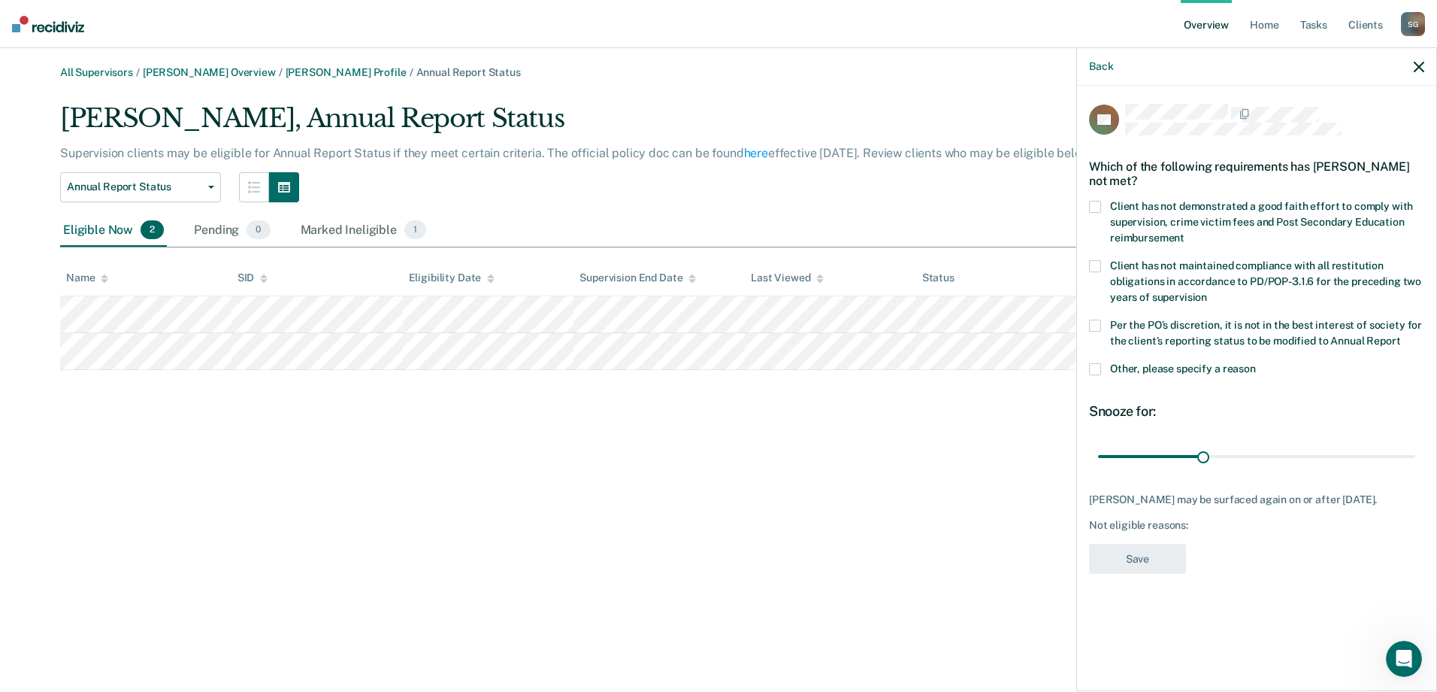
click at [1102, 204] on label "Client has not demonstrated a good faith effort to comply with supervision, cri…" at bounding box center [1256, 224] width 335 height 47
click at [1099, 328] on span at bounding box center [1095, 325] width 12 height 12
click at [1097, 207] on span at bounding box center [1095, 207] width 12 height 12
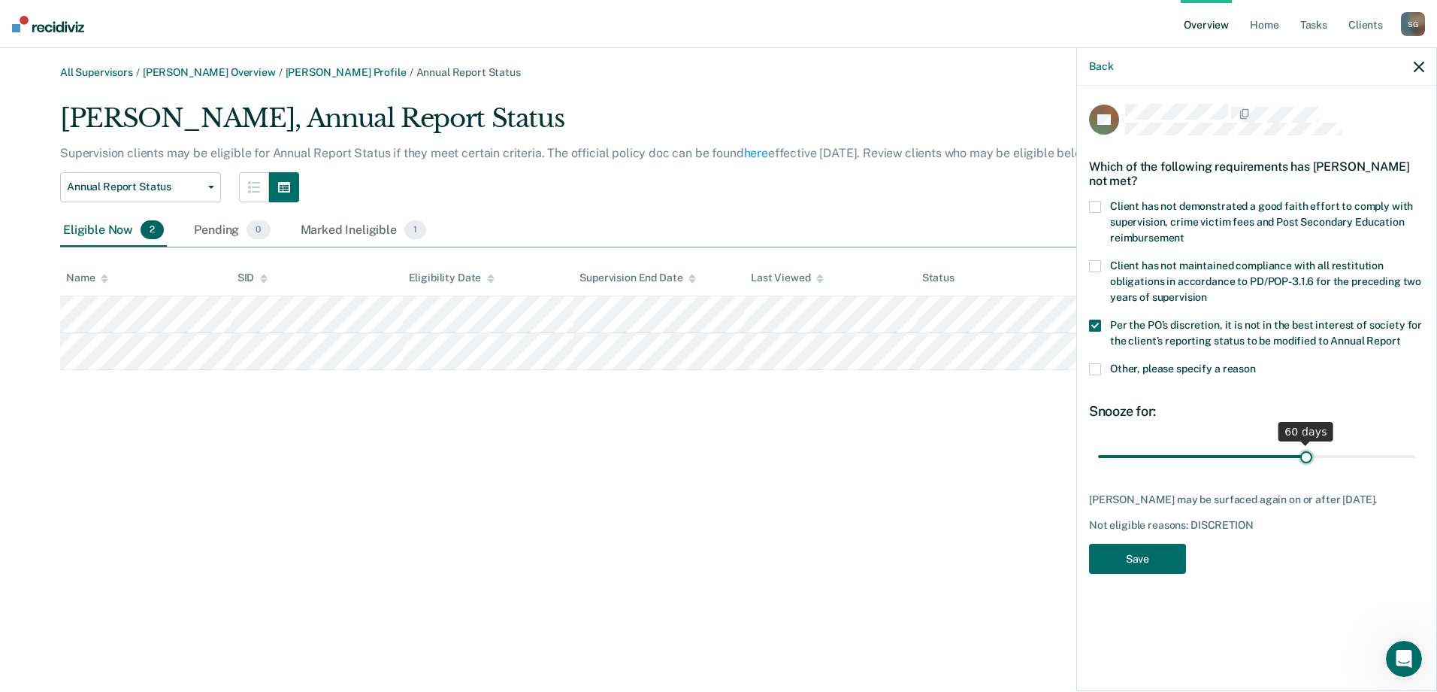
drag, startPoint x: 1201, startPoint y: 458, endPoint x: 1307, endPoint y: 457, distance: 105.2
type input "60"
click at [1307, 457] on input "range" at bounding box center [1256, 456] width 317 height 26
click at [1136, 559] on button "Save" at bounding box center [1137, 559] width 97 height 31
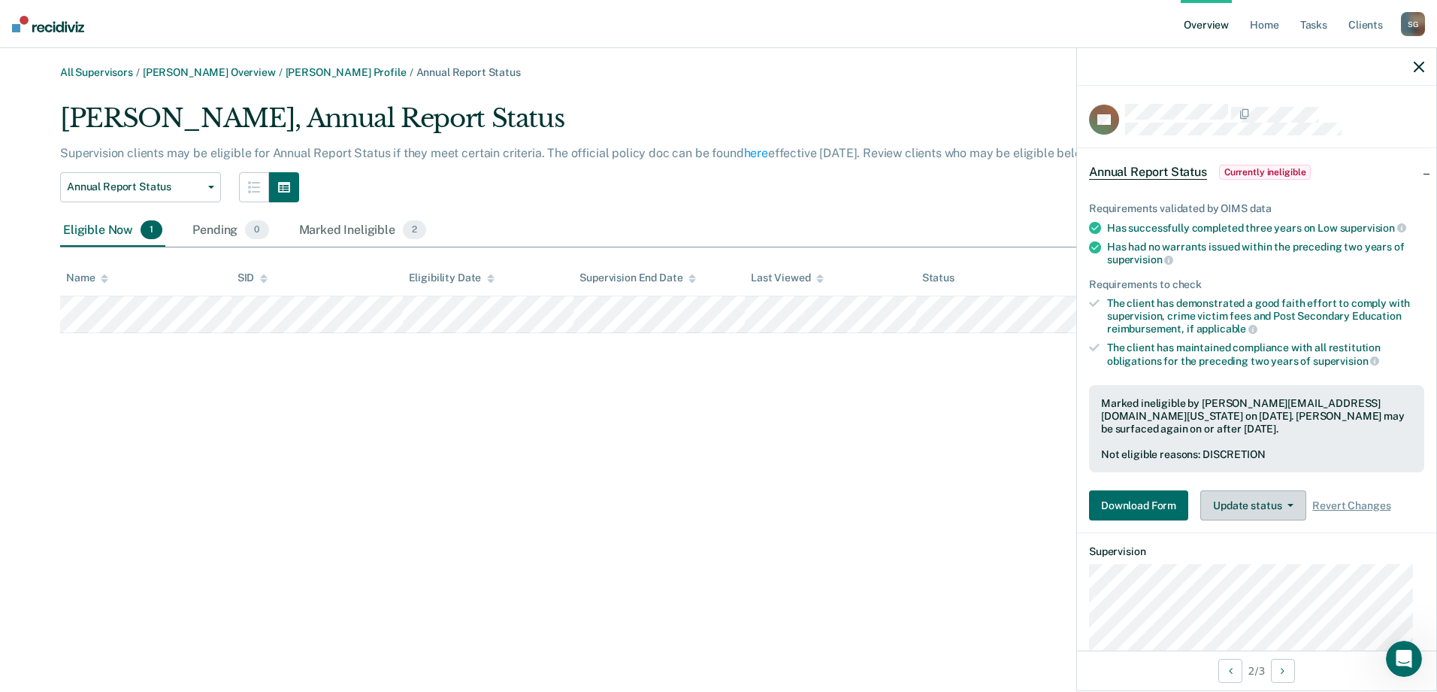
click at [1296, 502] on button "Update status" at bounding box center [1254, 505] width 106 height 30
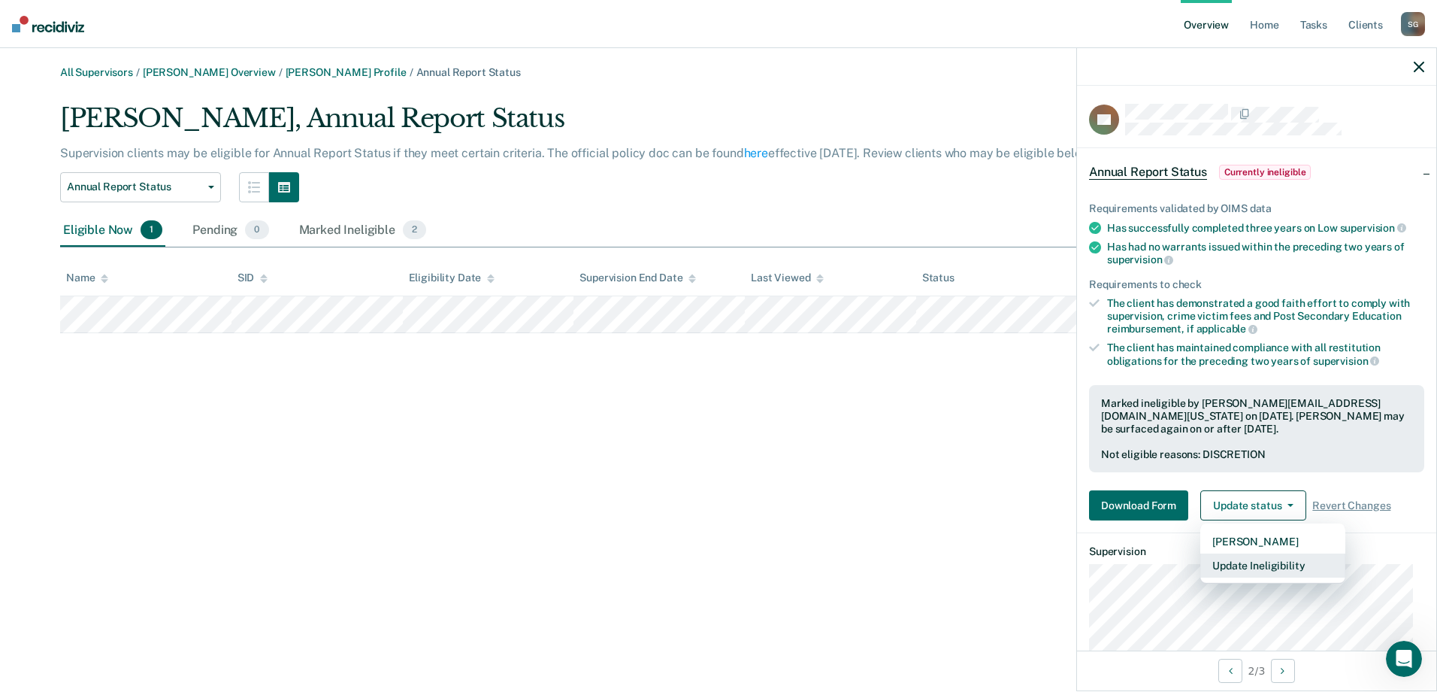
click at [1274, 562] on button "Update Ineligibility" at bounding box center [1273, 565] width 145 height 24
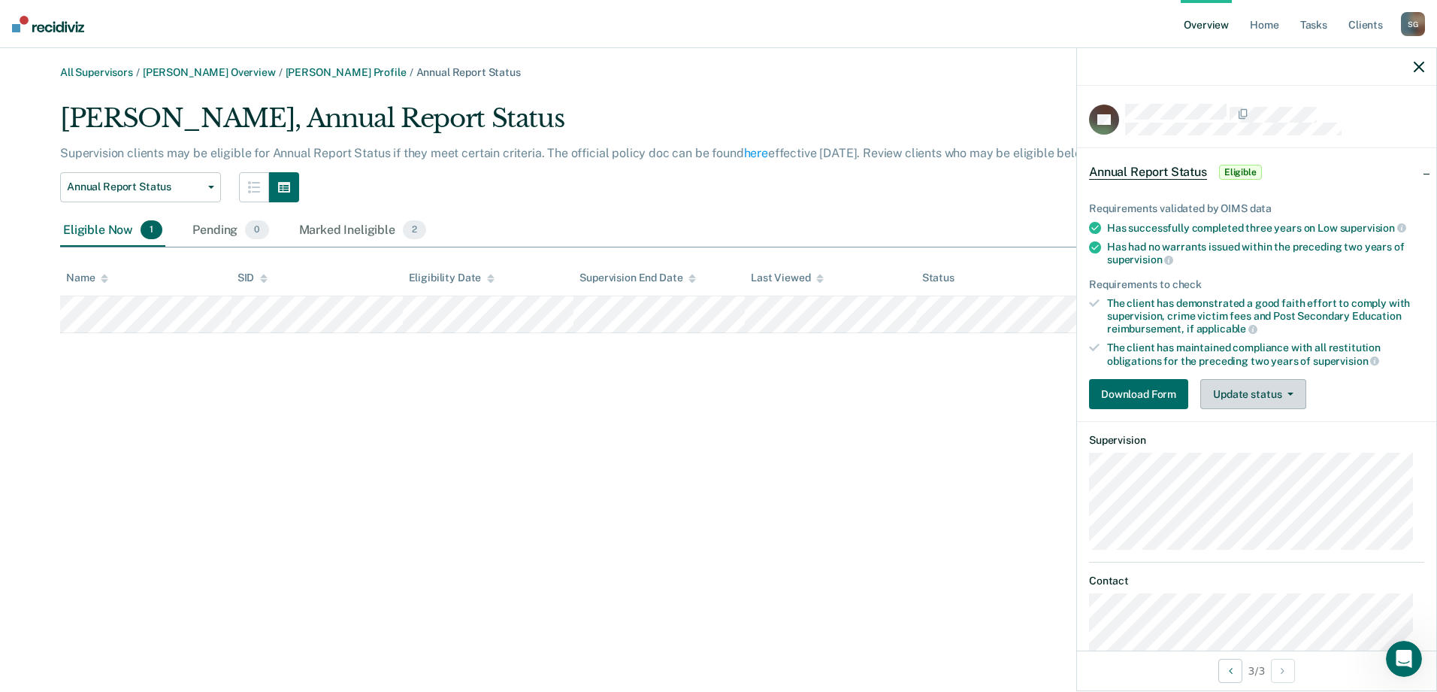
click at [1289, 392] on icon "button" at bounding box center [1291, 393] width 6 height 3
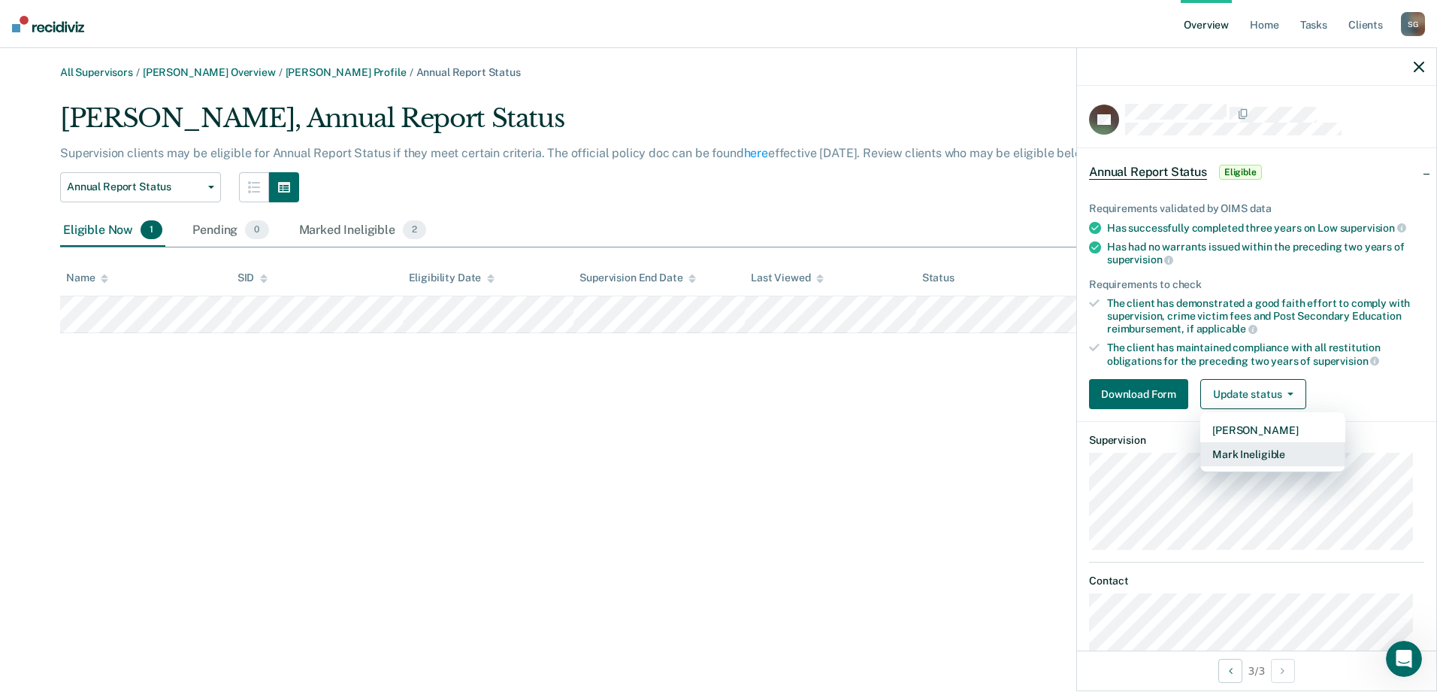
click at [1270, 447] on button "Mark Ineligible" at bounding box center [1273, 454] width 145 height 24
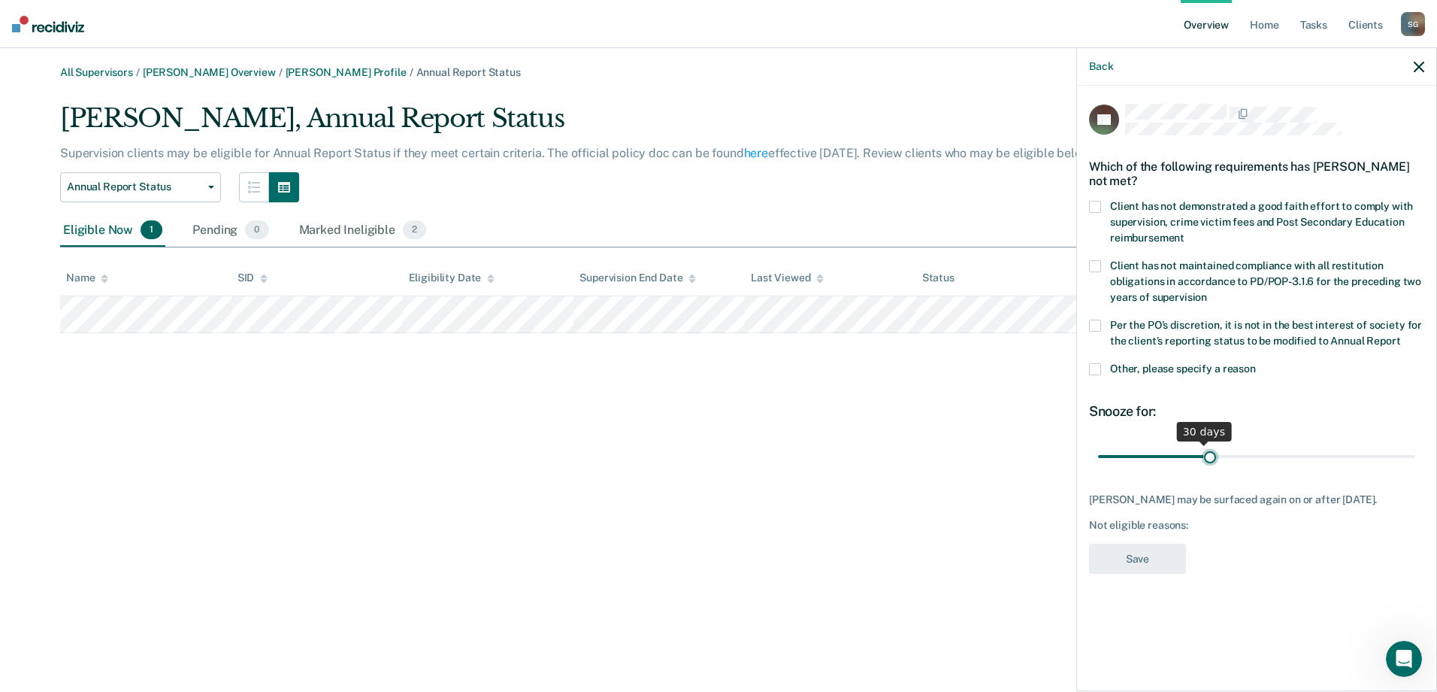
click at [1210, 451] on input "range" at bounding box center [1256, 456] width 317 height 26
drag, startPoint x: 1207, startPoint y: 451, endPoint x: 1307, endPoint y: 453, distance: 99.2
type input "60"
click at [1307, 453] on input "range" at bounding box center [1256, 456] width 317 height 26
click at [1095, 316] on div "Client has not maintained compliance with all restitution obligations in accord…" at bounding box center [1256, 289] width 335 height 59
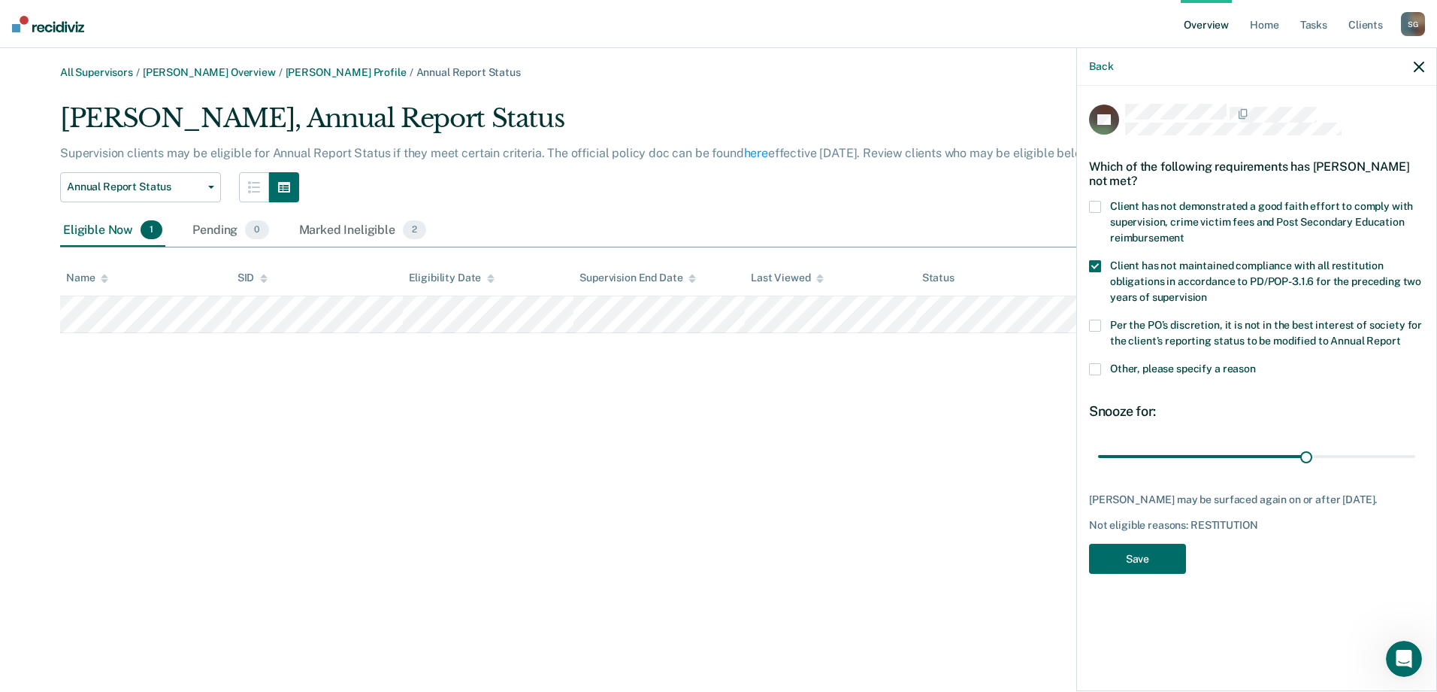
click at [1098, 328] on span at bounding box center [1095, 325] width 12 height 12
click at [1089, 262] on span at bounding box center [1095, 266] width 12 height 12
click at [1138, 558] on button "Save" at bounding box center [1137, 559] width 97 height 31
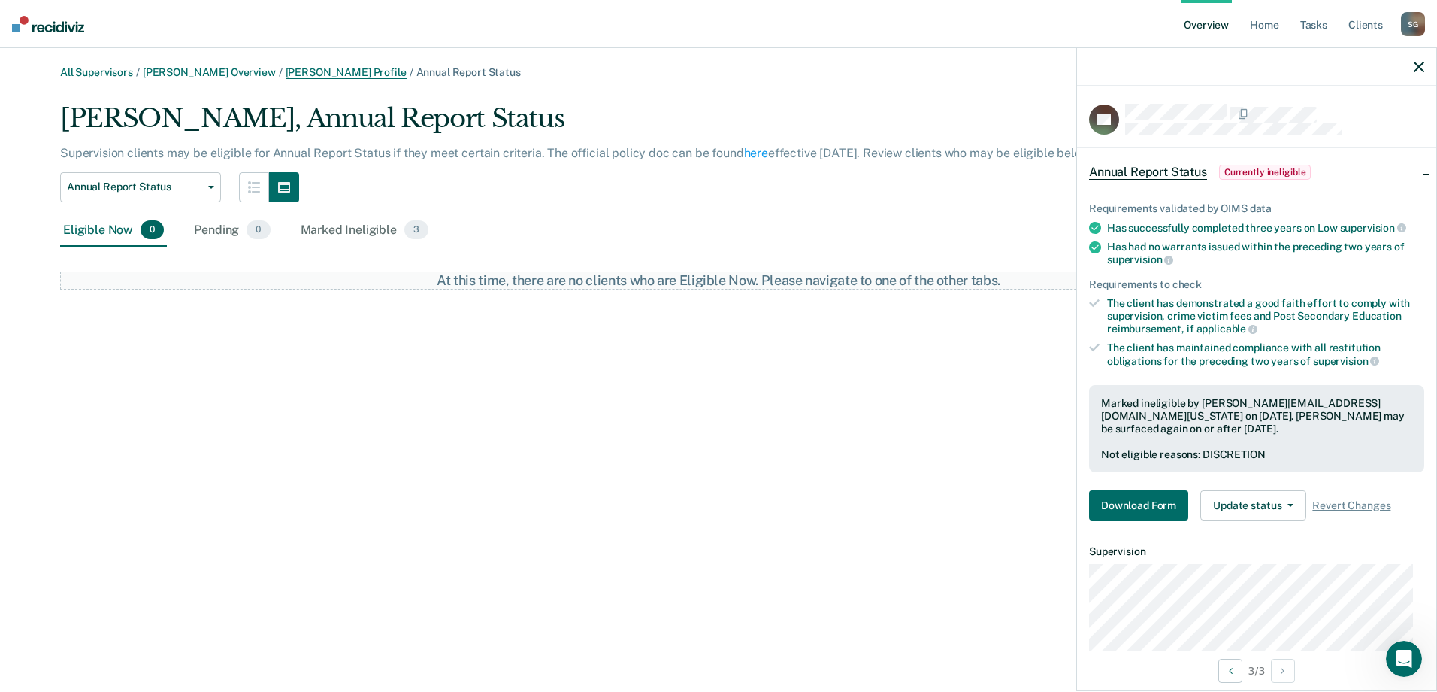
click at [303, 71] on link "[PERSON_NAME] Profile" at bounding box center [346, 72] width 121 height 13
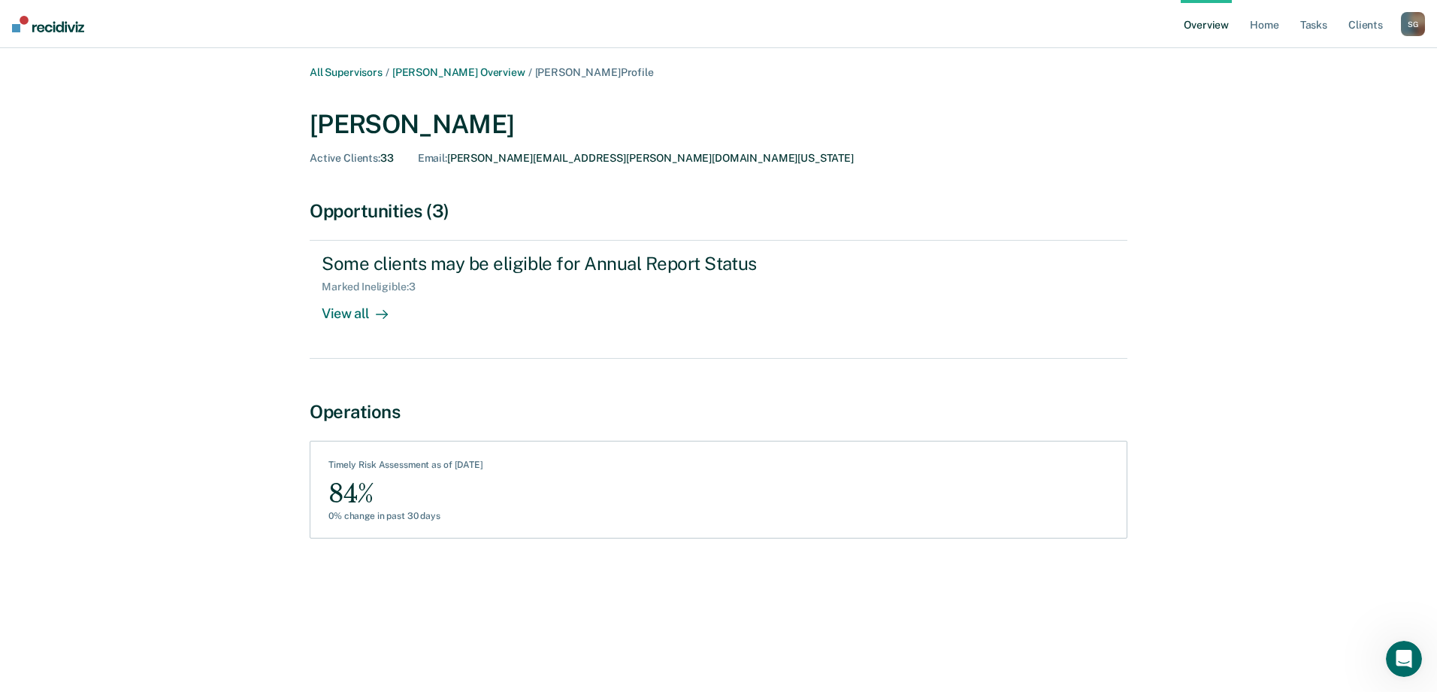
click at [426, 64] on main "All Supervisors / [PERSON_NAME] Overview / [PERSON_NAME] Profile [PERSON_NAME] …" at bounding box center [718, 369] width 1437 height 643
click at [428, 66] on link "[PERSON_NAME] Overview" at bounding box center [458, 72] width 133 height 13
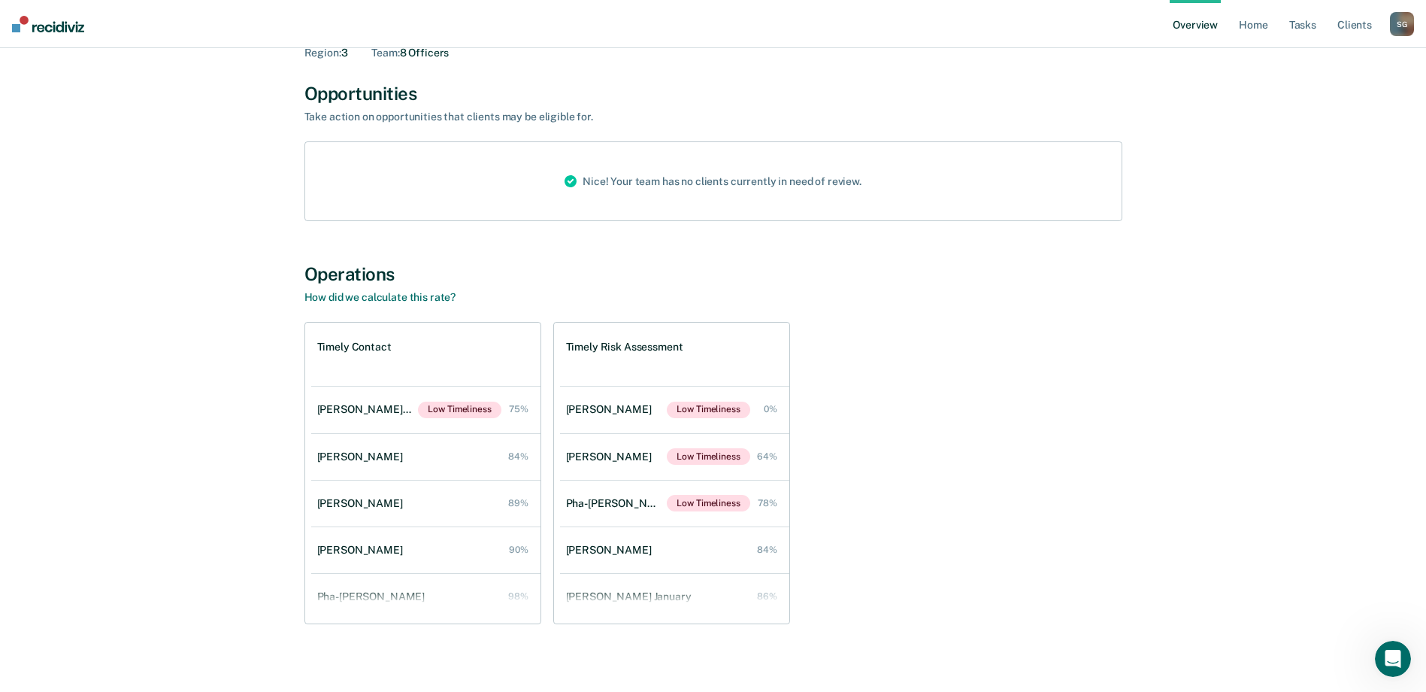
scroll to position [116, 0]
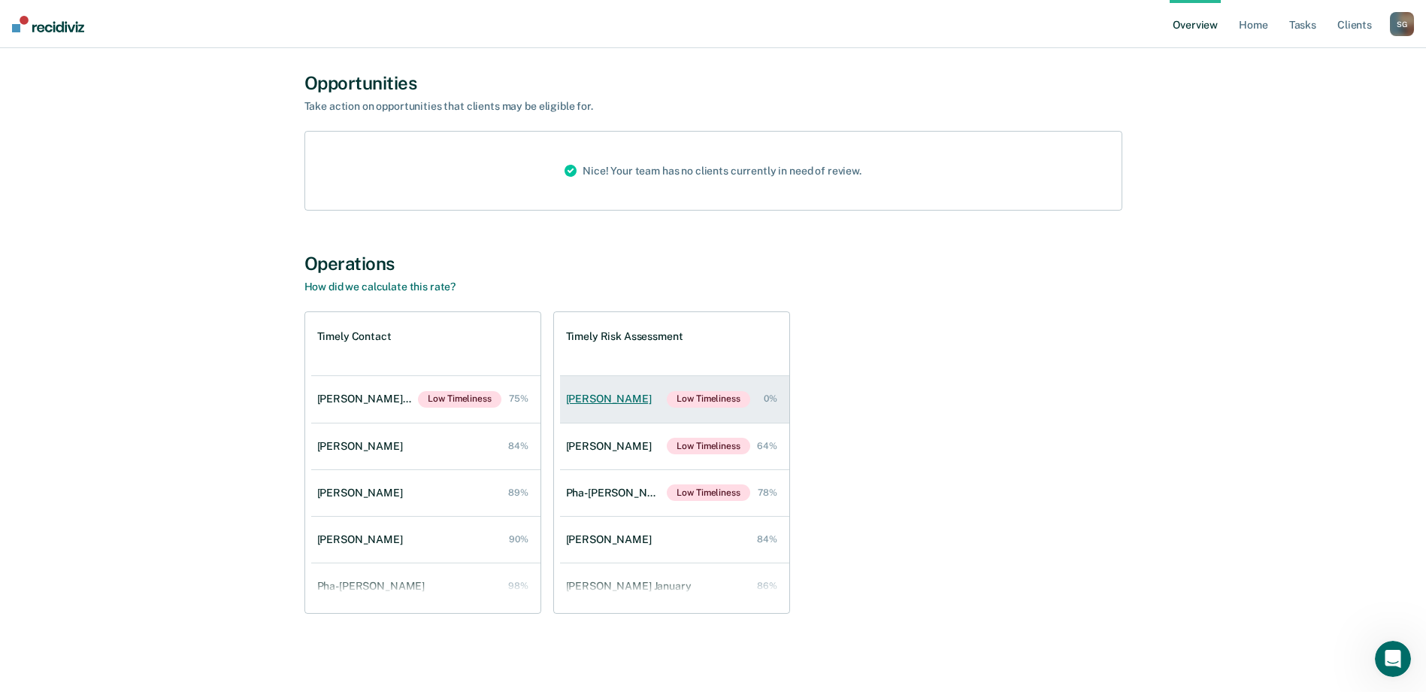
click at [619, 395] on div "[PERSON_NAME]" at bounding box center [612, 398] width 92 height 13
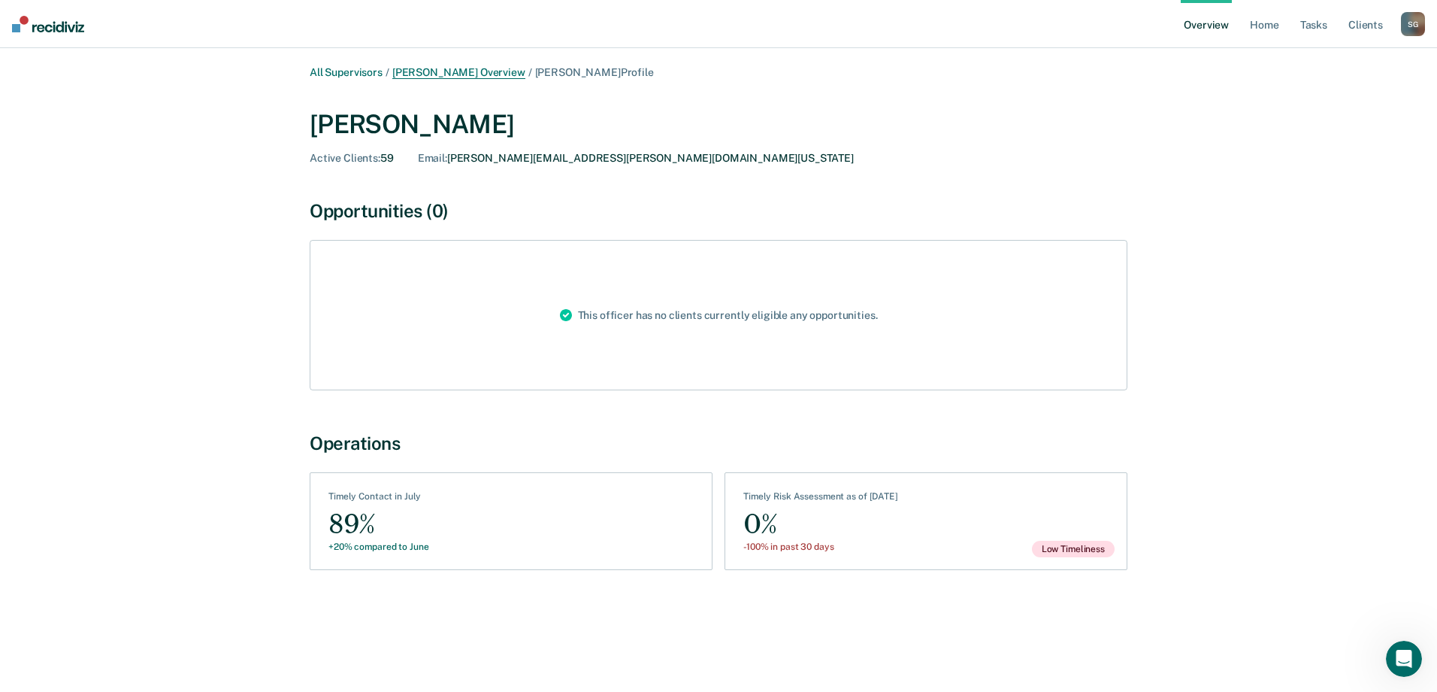
click at [466, 70] on link "[PERSON_NAME] Overview" at bounding box center [458, 72] width 133 height 13
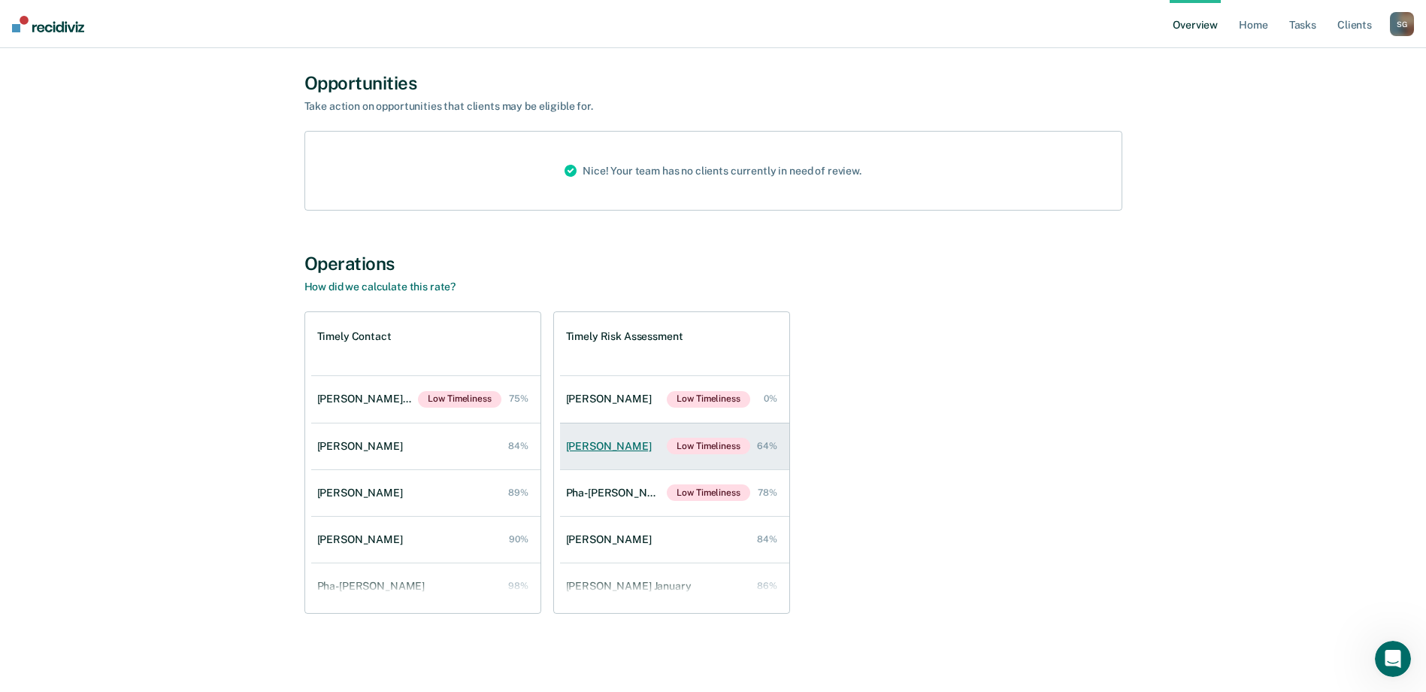
scroll to position [75, 0]
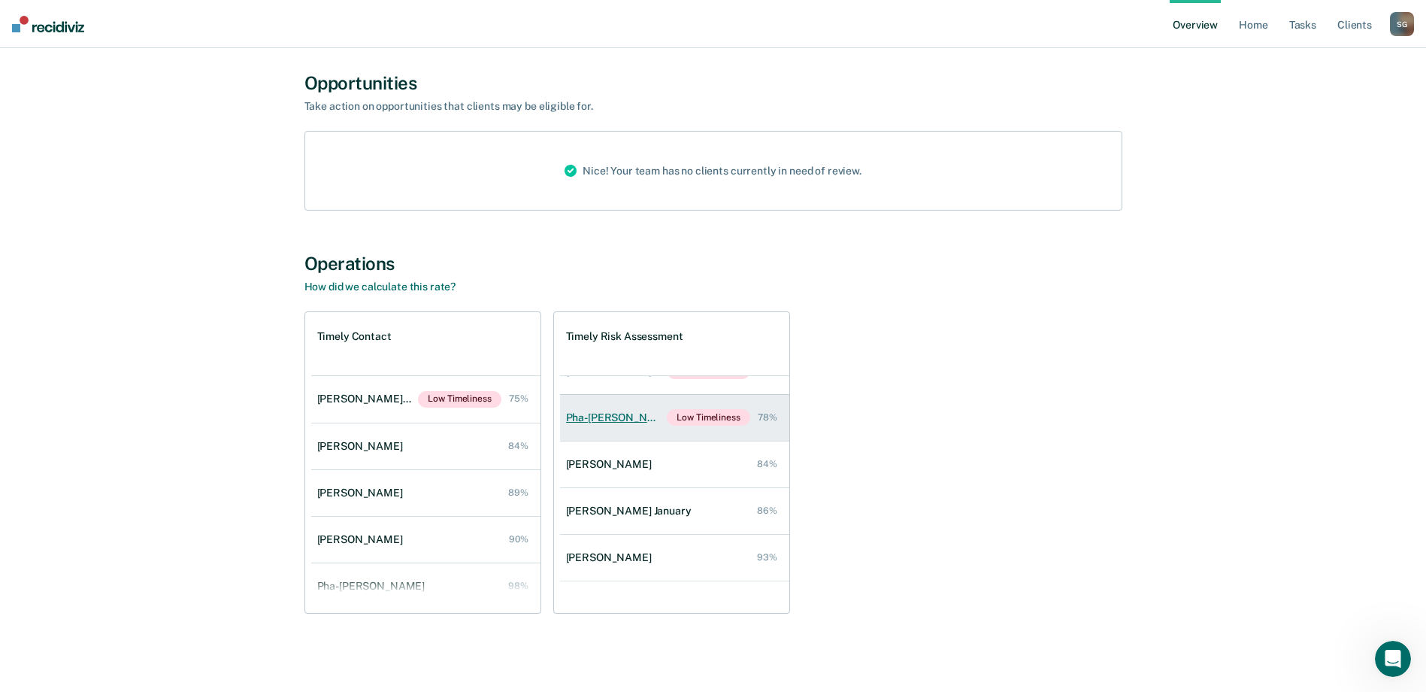
click at [622, 419] on div "Pha-[PERSON_NAME]" at bounding box center [616, 417] width 101 height 13
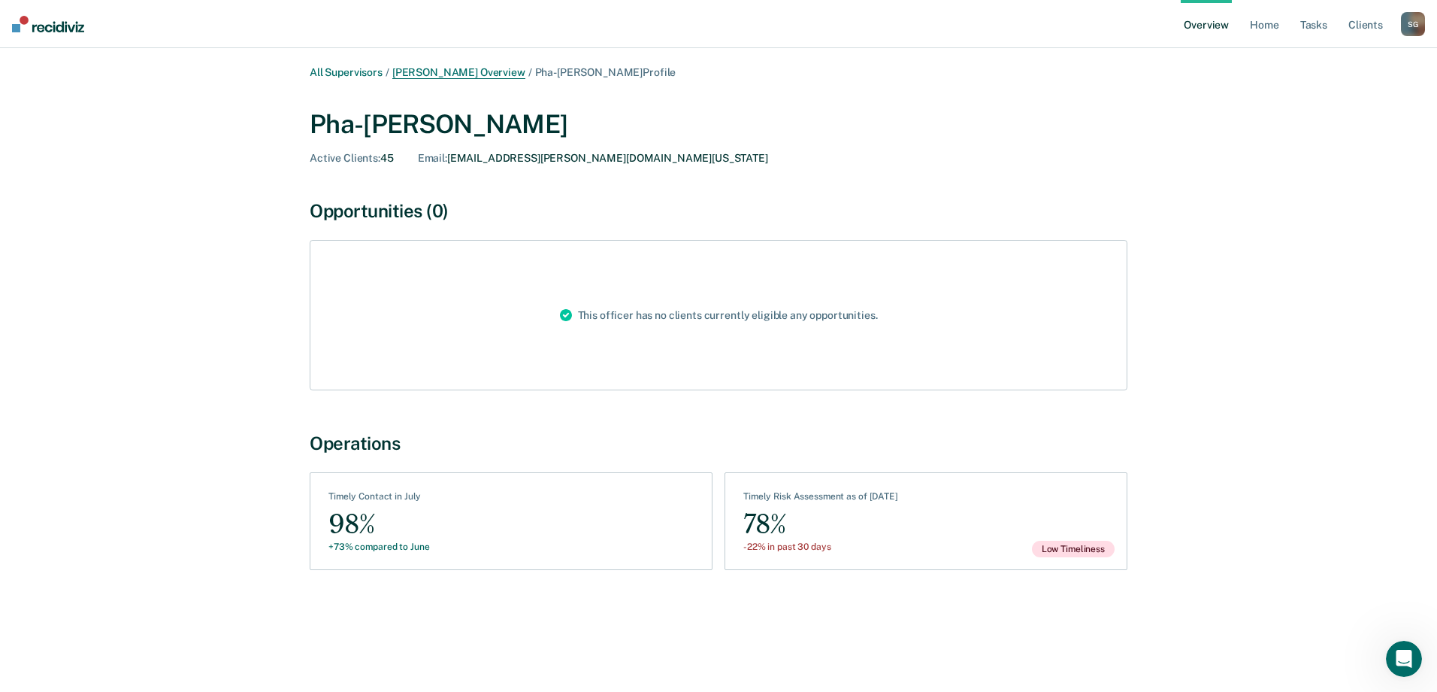
click at [456, 71] on link "[PERSON_NAME] Overview" at bounding box center [458, 72] width 133 height 13
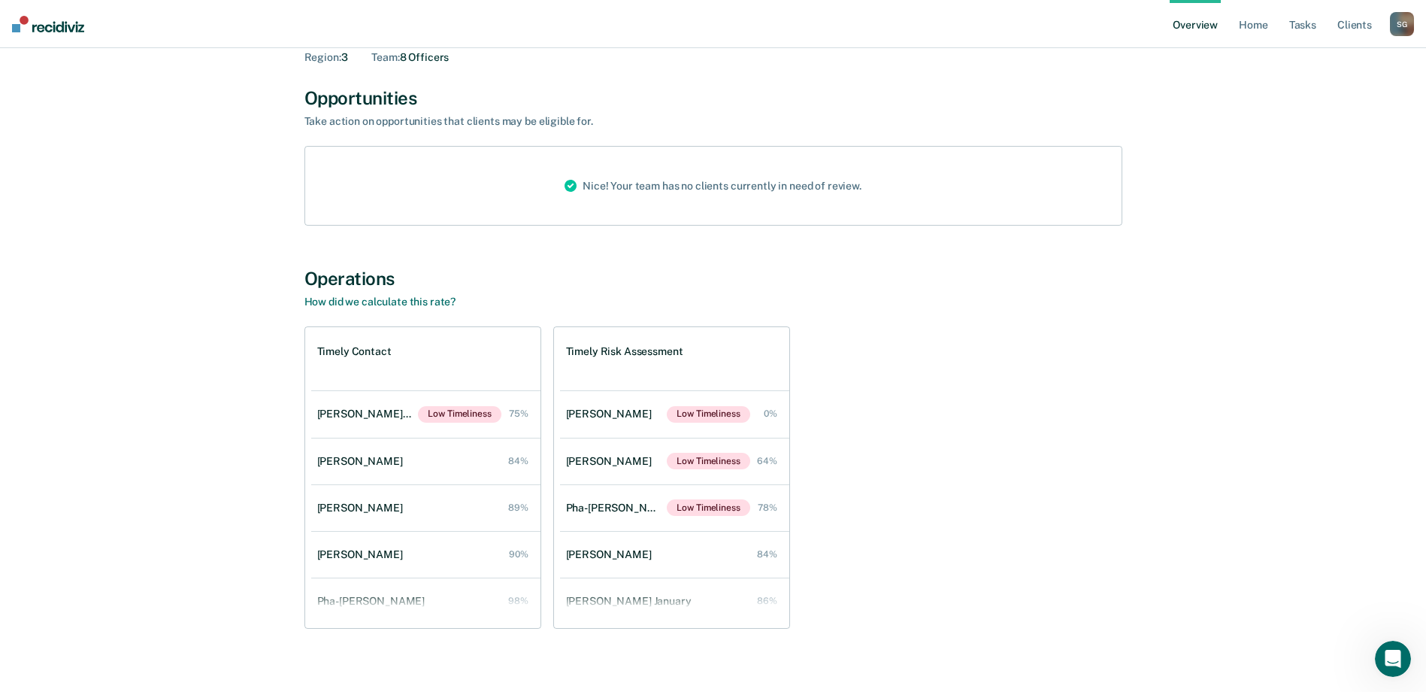
scroll to position [116, 0]
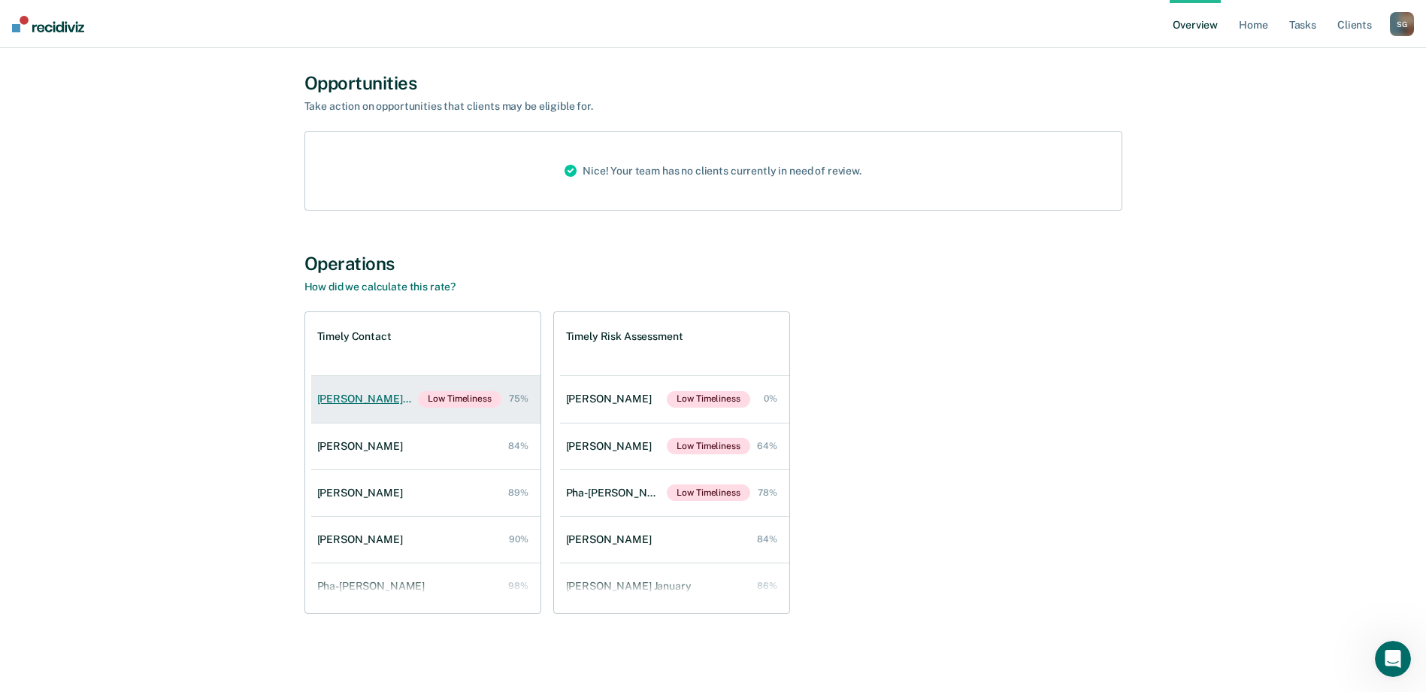
click at [341, 393] on div "[PERSON_NAME] January" at bounding box center [367, 398] width 101 height 13
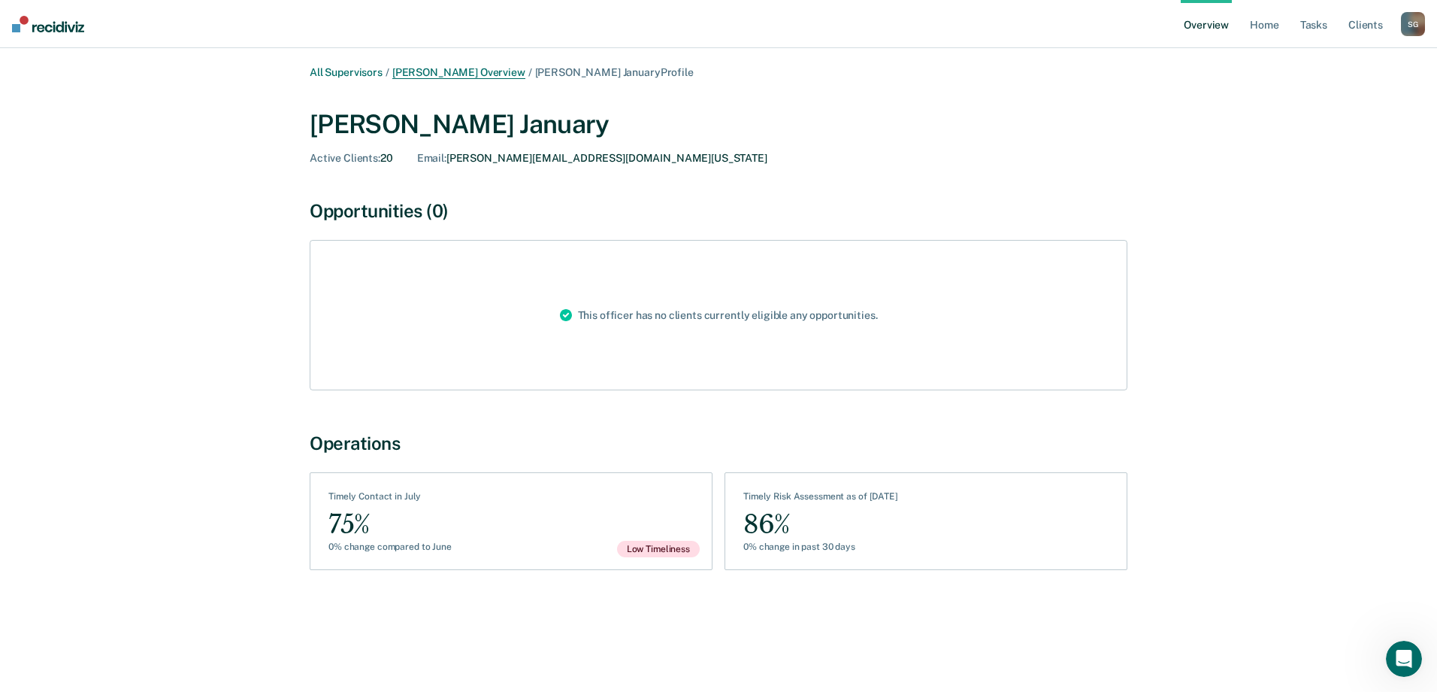
click at [447, 69] on link "[PERSON_NAME] Overview" at bounding box center [458, 72] width 133 height 13
